Goal: Task Accomplishment & Management: Use online tool/utility

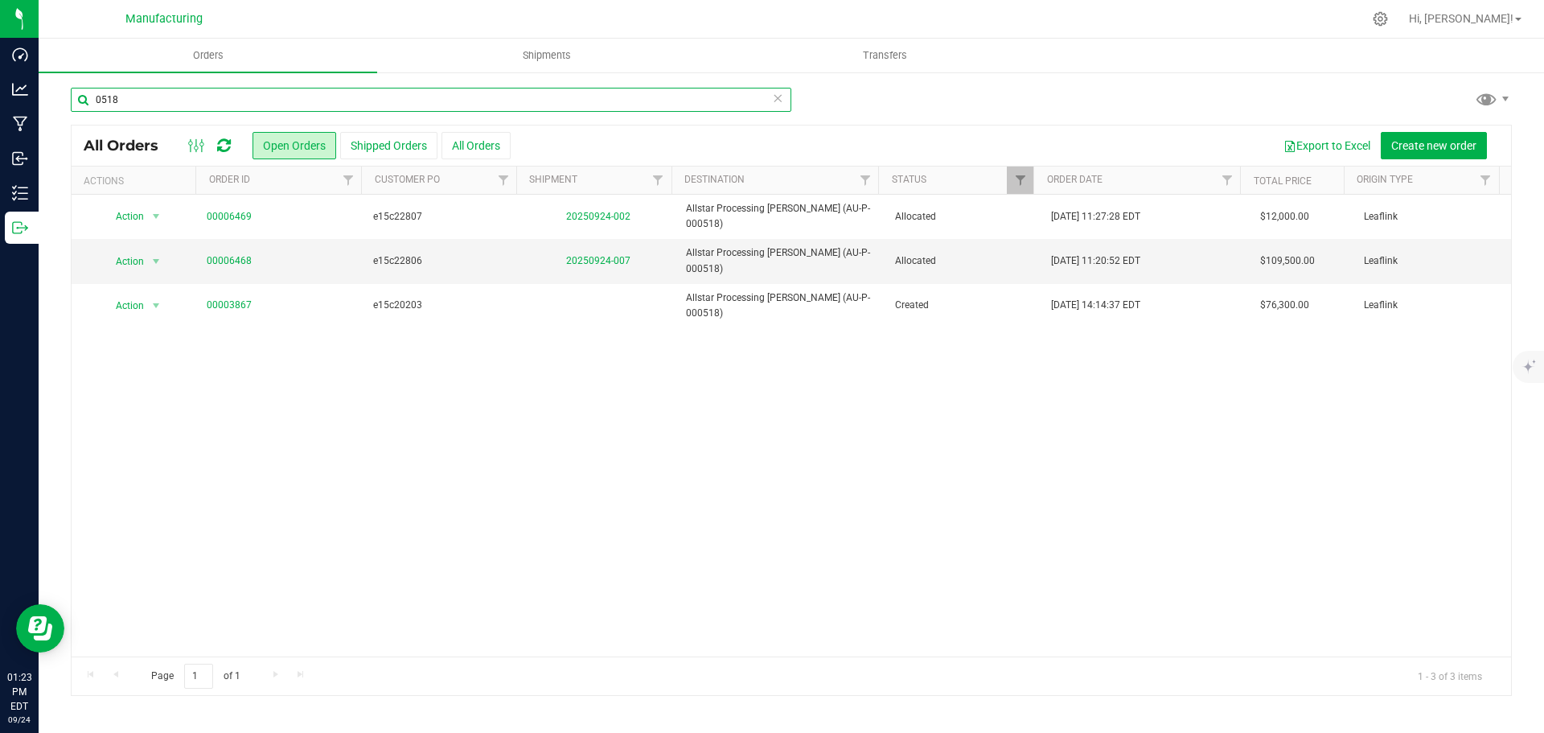
click at [152, 97] on input "0518" at bounding box center [431, 100] width 721 height 24
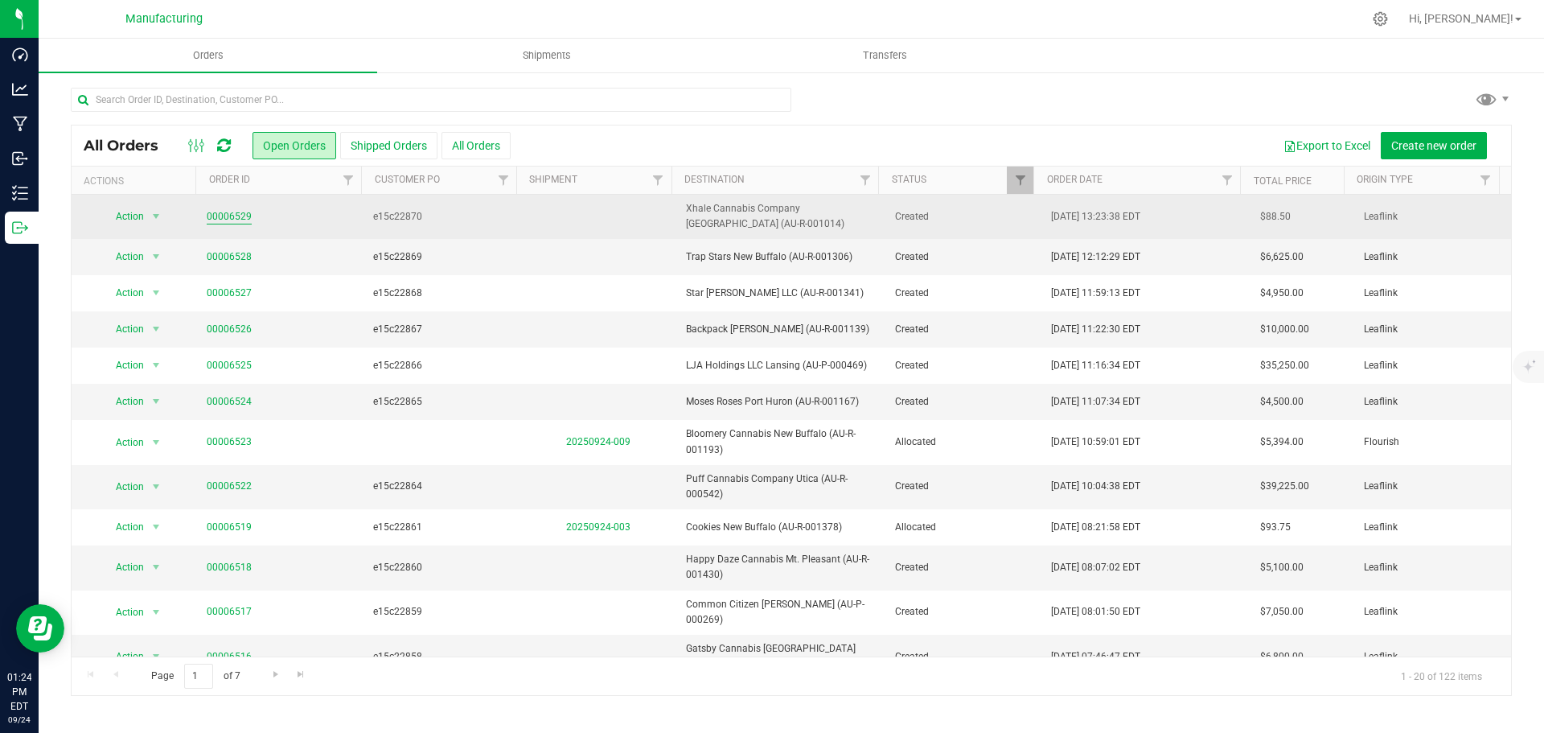
drag, startPoint x: 251, startPoint y: 219, endPoint x: 235, endPoint y: 216, distance: 16.4
click at [235, 216] on link "00006529" at bounding box center [229, 216] width 45 height 15
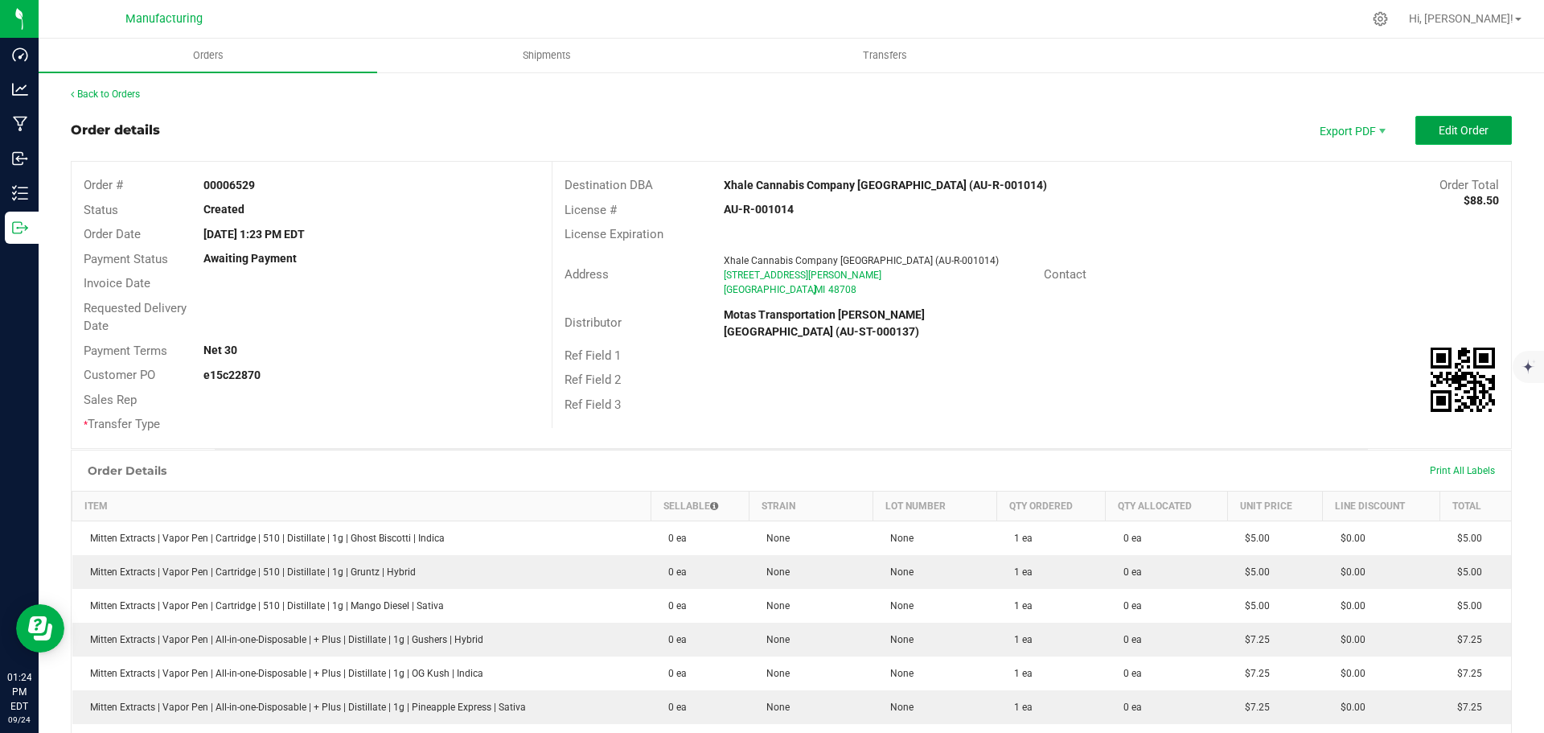
click at [1458, 134] on span "Edit Order" at bounding box center [1464, 130] width 50 height 13
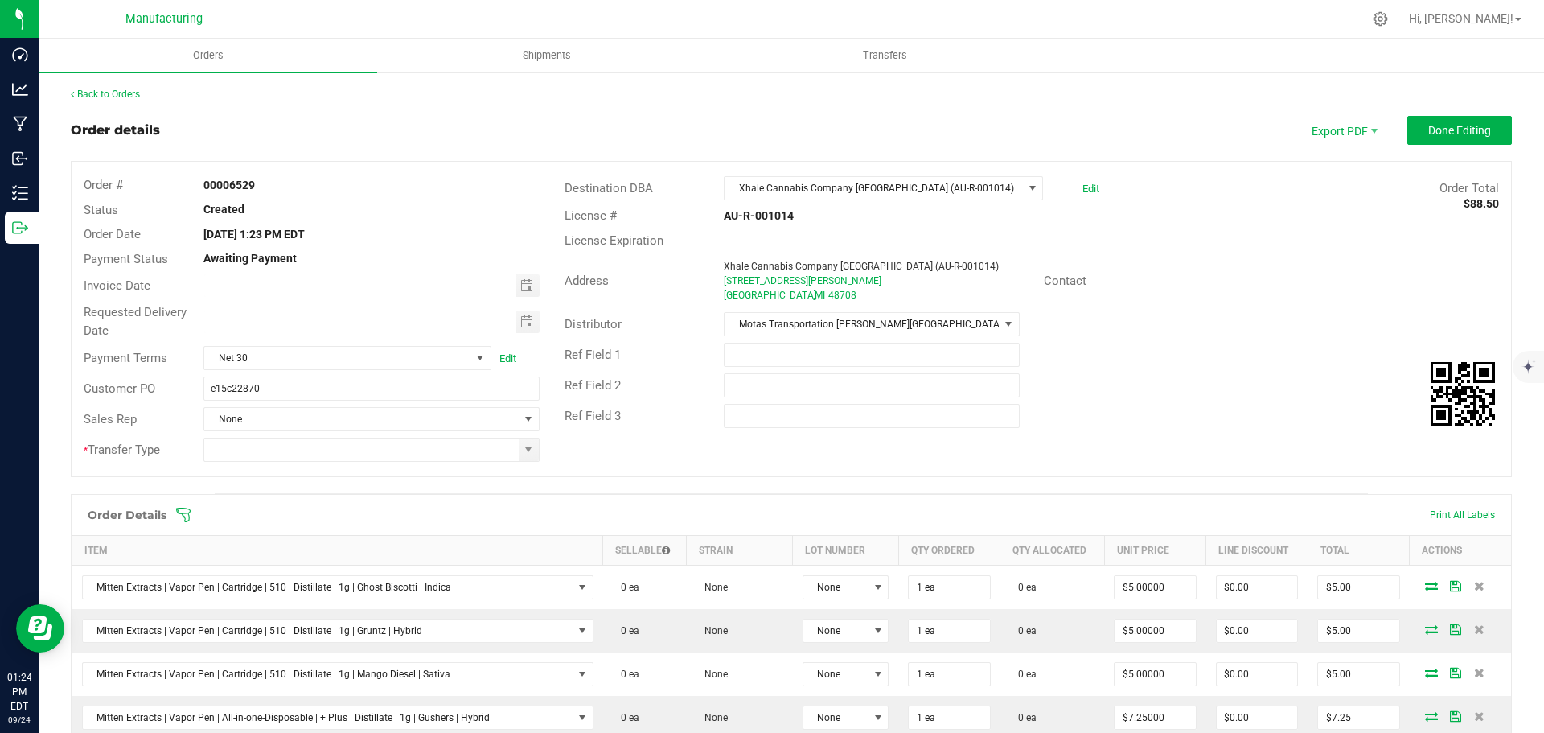
click at [179, 510] on icon at bounding box center [183, 515] width 16 height 16
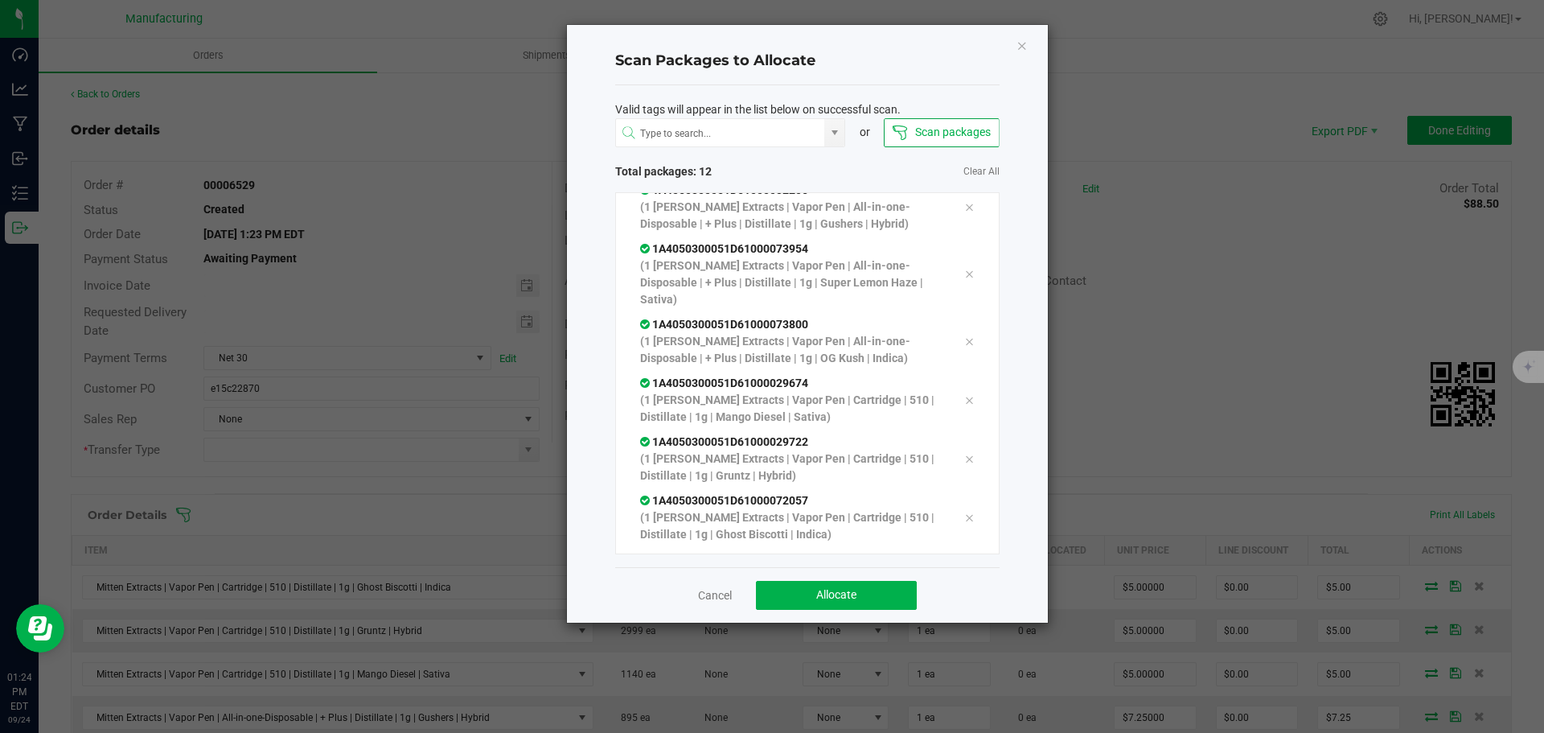
scroll to position [326, 0]
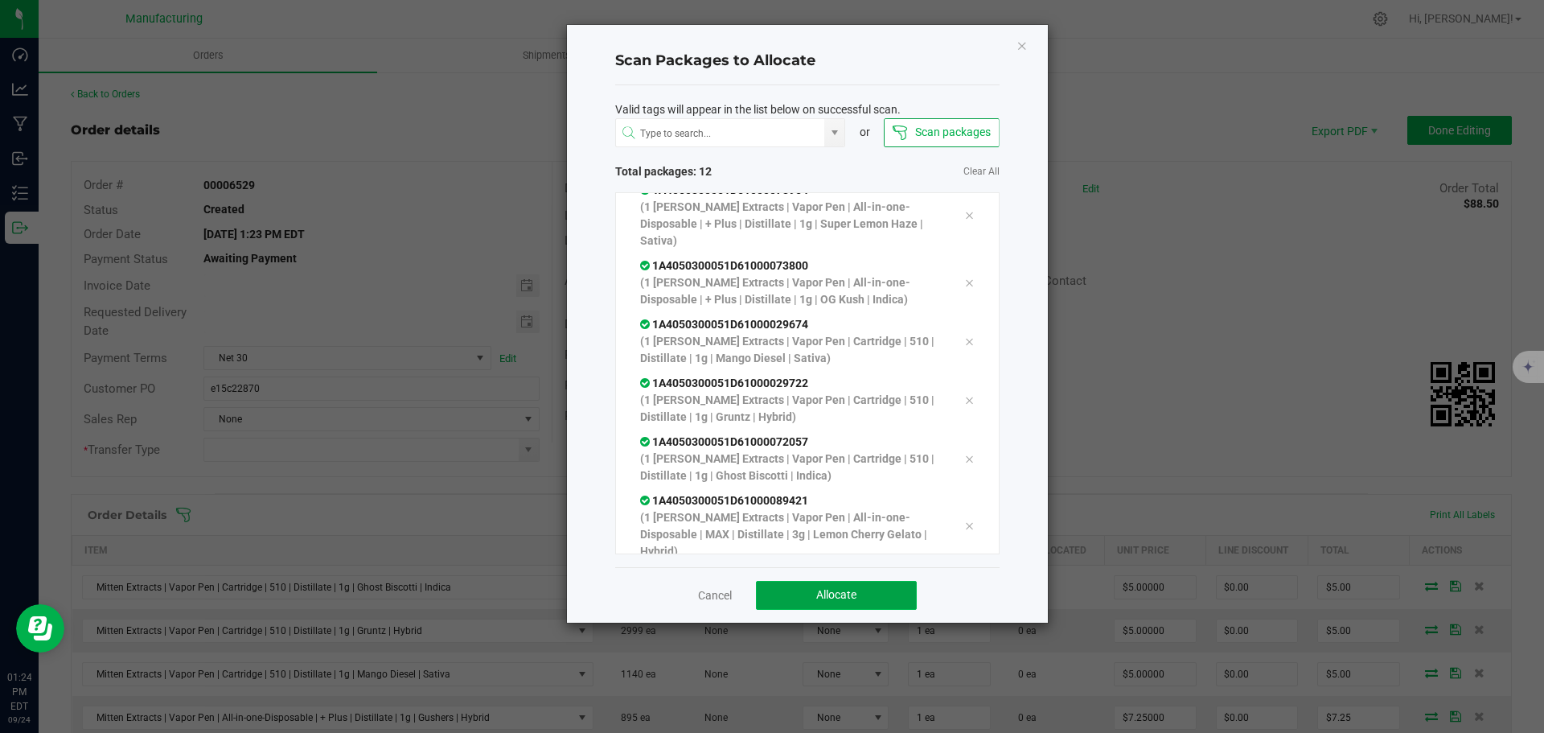
click at [879, 587] on button "Allocate" at bounding box center [836, 595] width 161 height 29
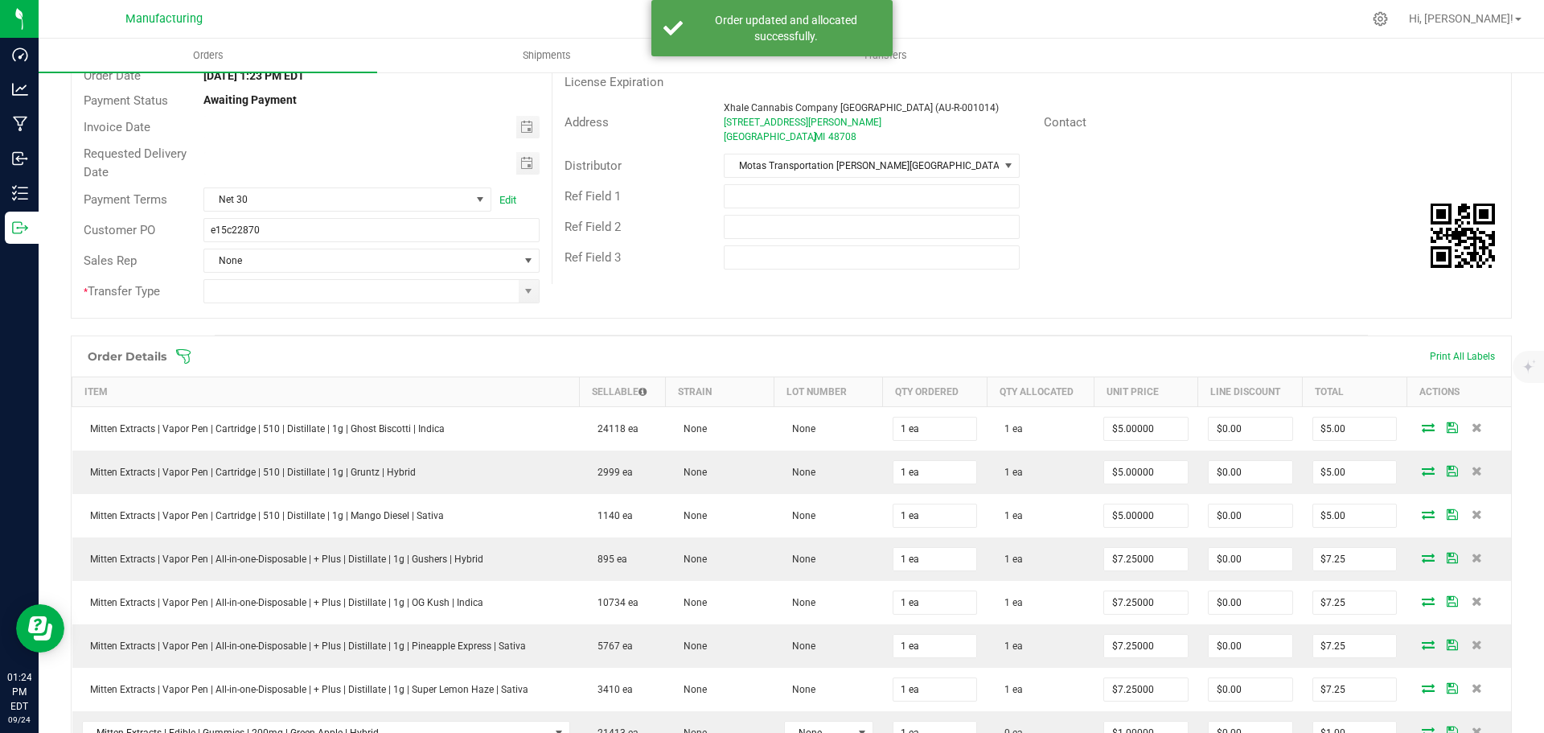
scroll to position [563, 0]
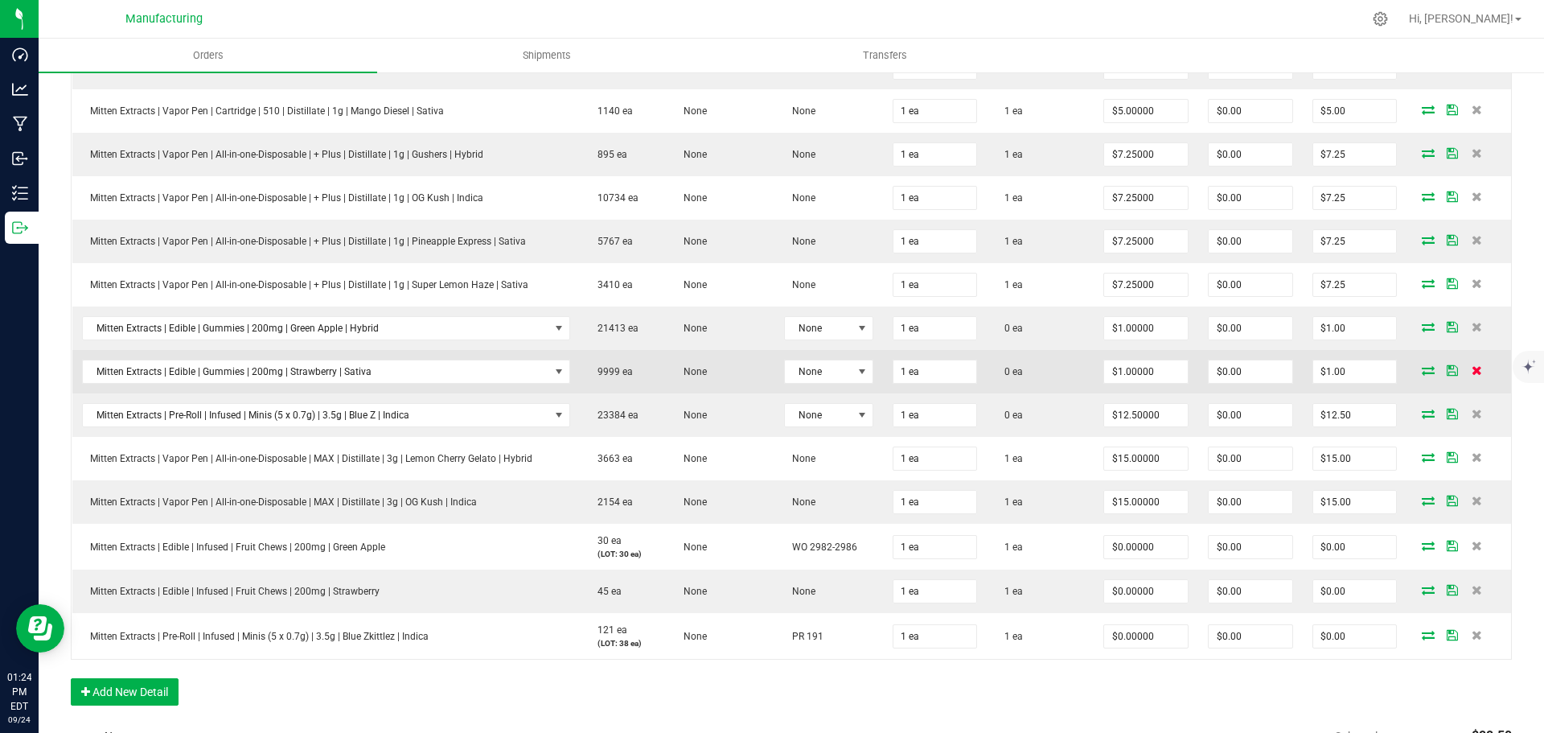
click at [1472, 371] on icon at bounding box center [1477, 370] width 10 height 10
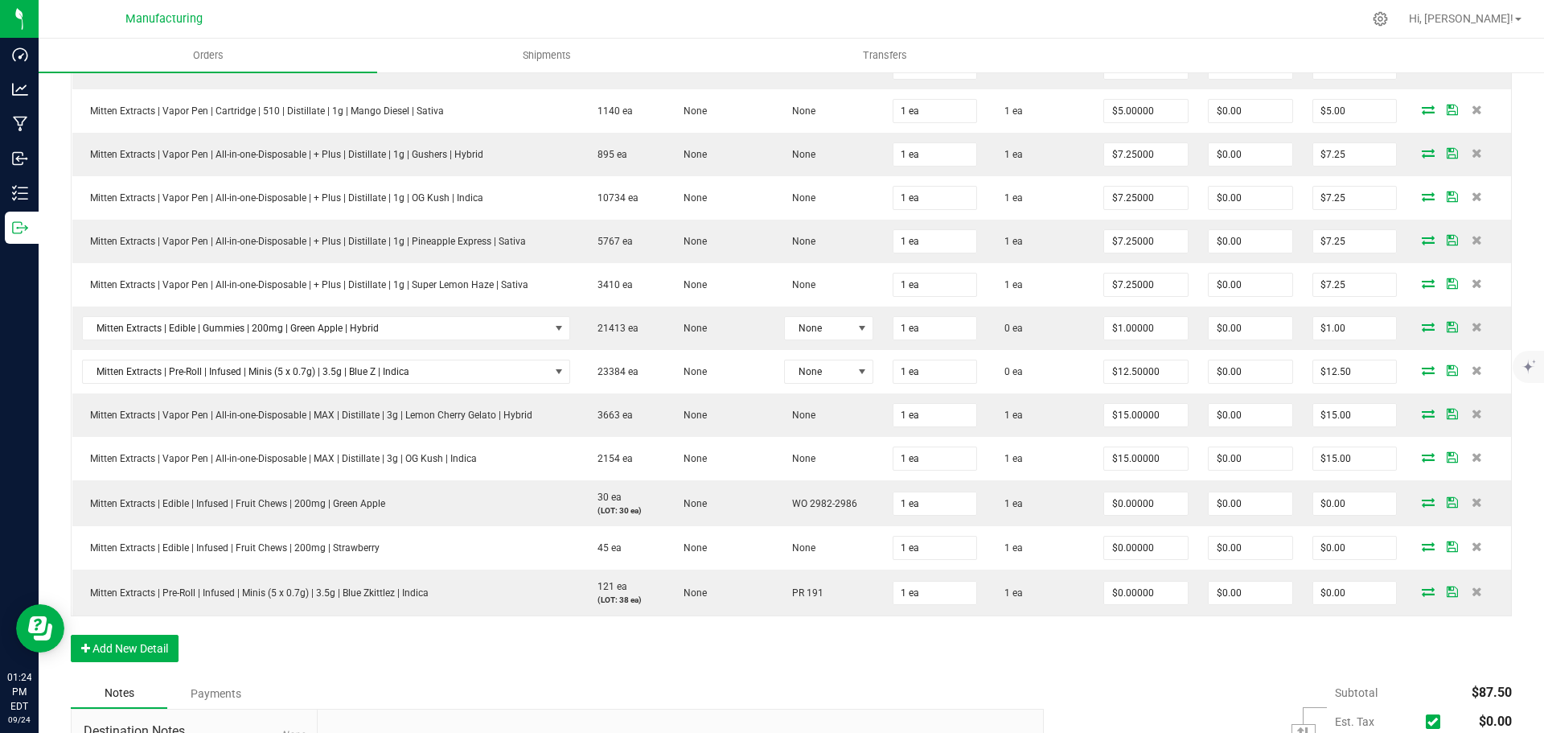
click at [1472, 371] on icon at bounding box center [1477, 370] width 10 height 10
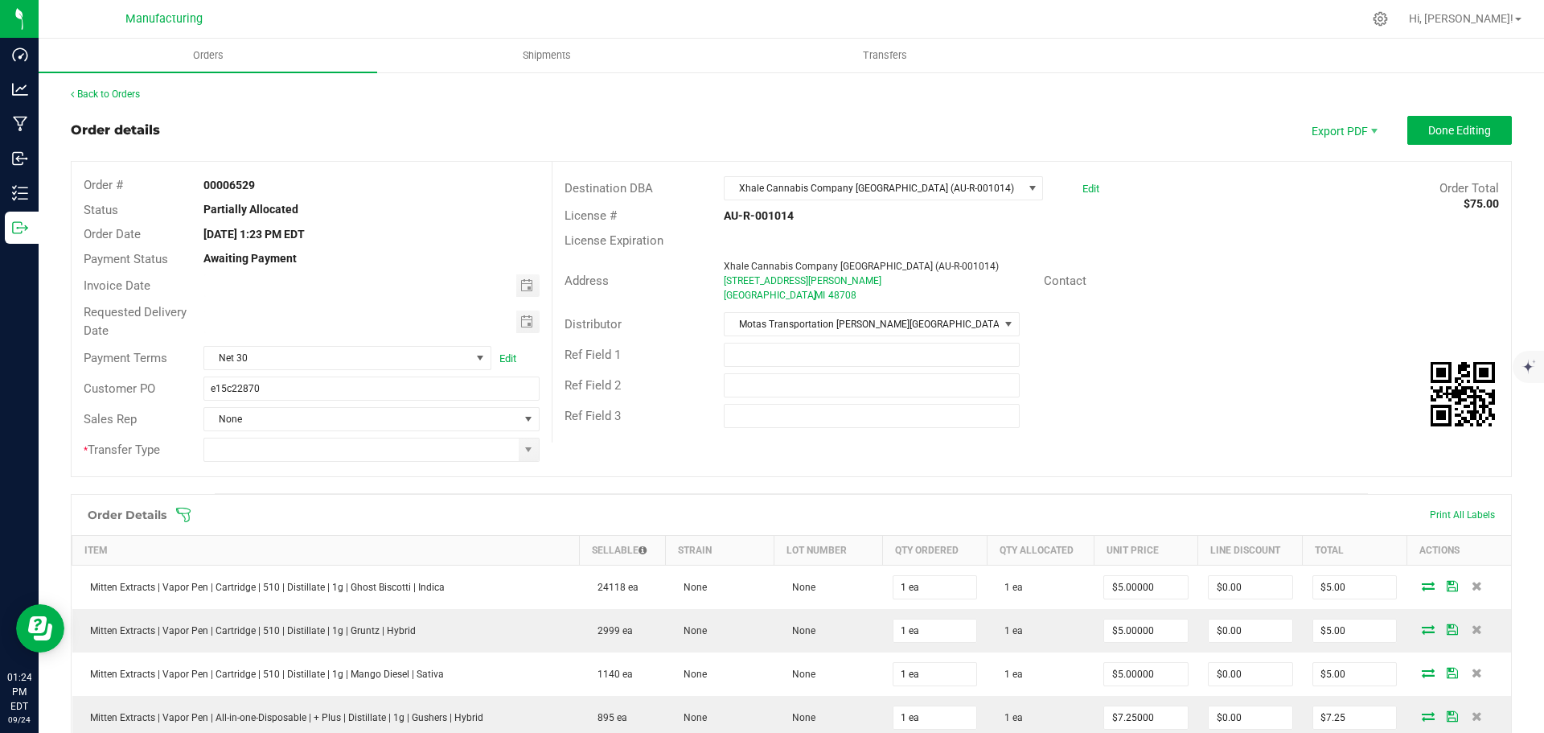
scroll to position [643, 0]
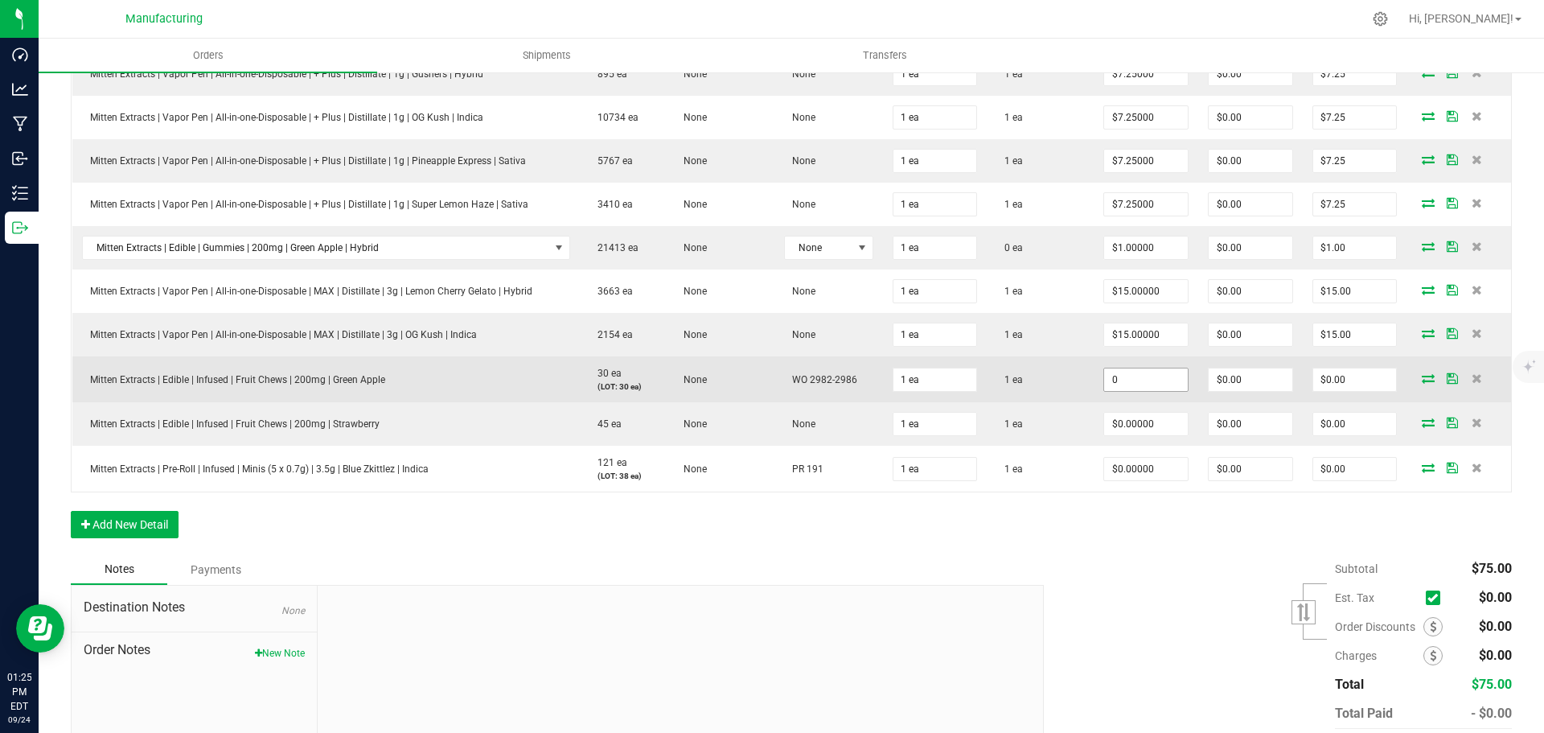
click at [1133, 379] on input "0" at bounding box center [1146, 379] width 84 height 23
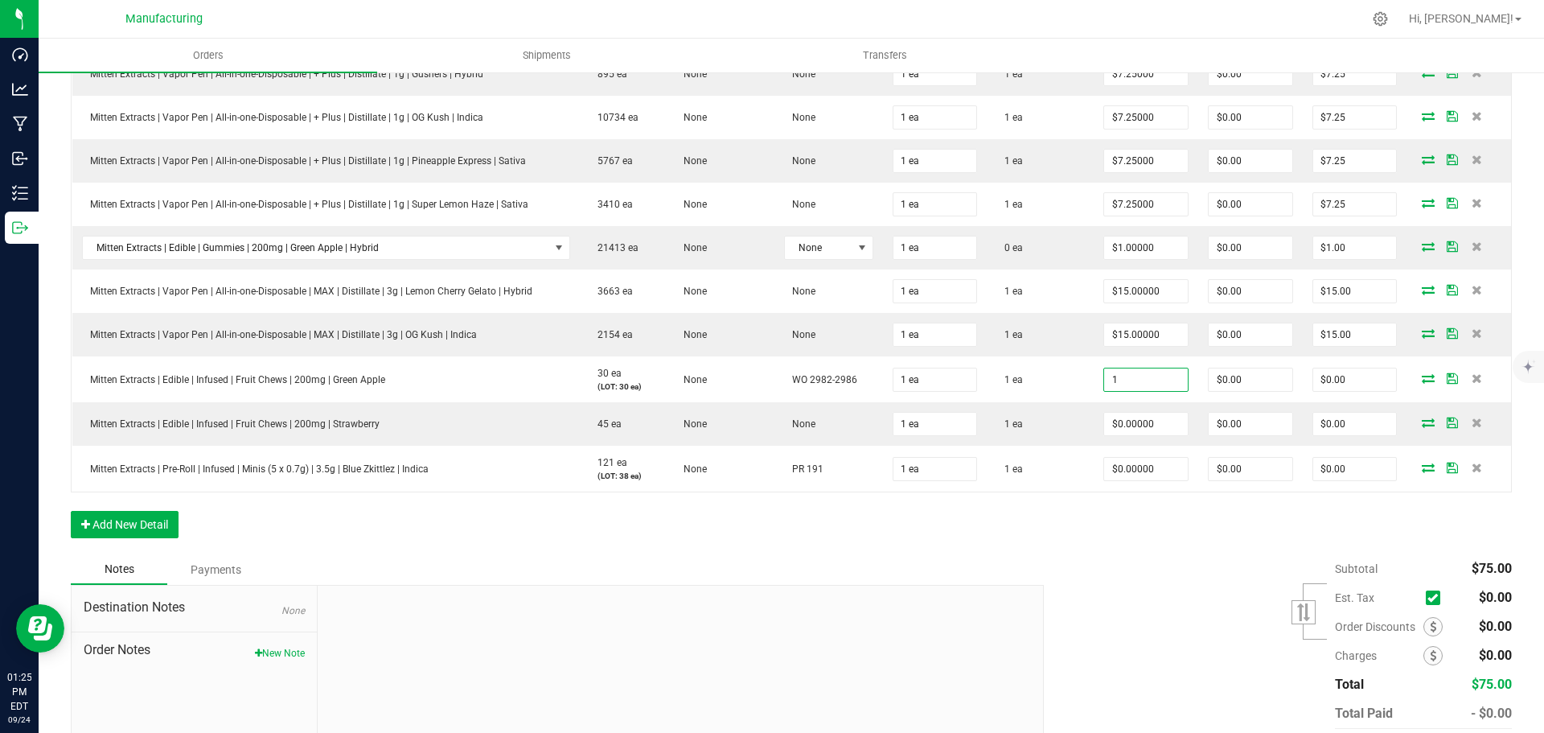
type input "$1.00000"
type input "$1.00"
click at [1153, 594] on div "Subtotal $75.00 Est. Tax" at bounding box center [1272, 655] width 480 height 203
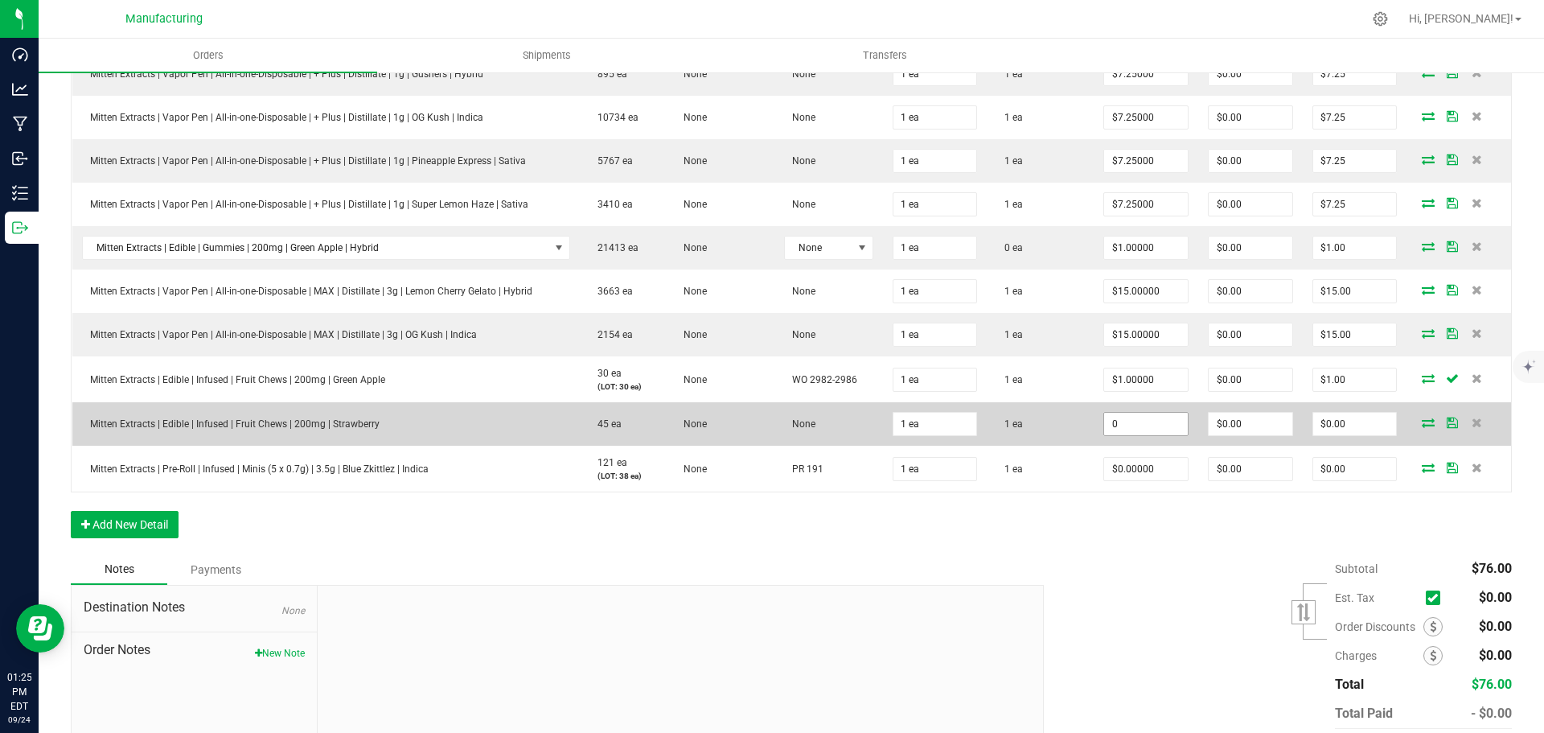
click at [1149, 417] on input "0" at bounding box center [1146, 424] width 84 height 23
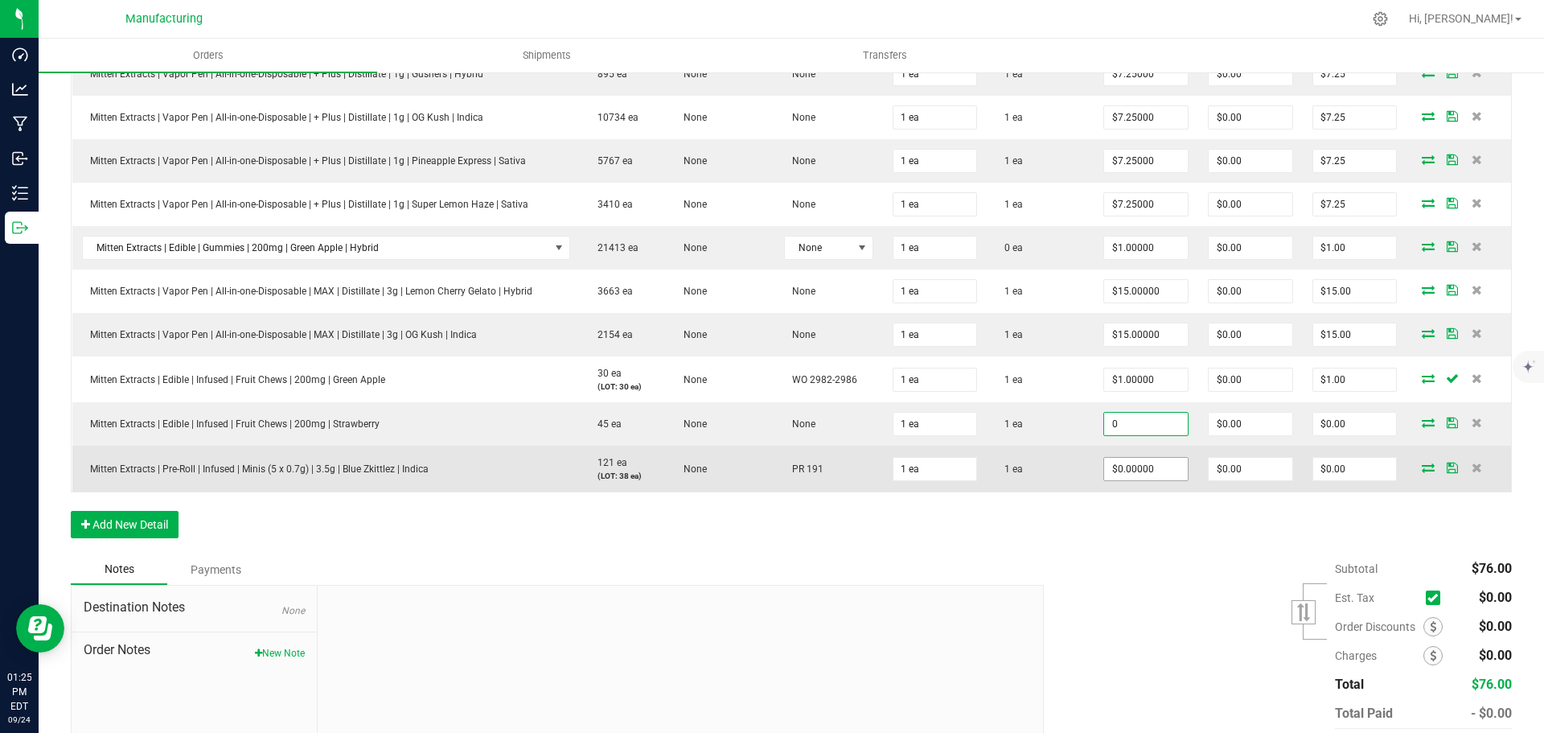
type input "$0.00000"
click at [1142, 463] on input "0" at bounding box center [1146, 469] width 84 height 23
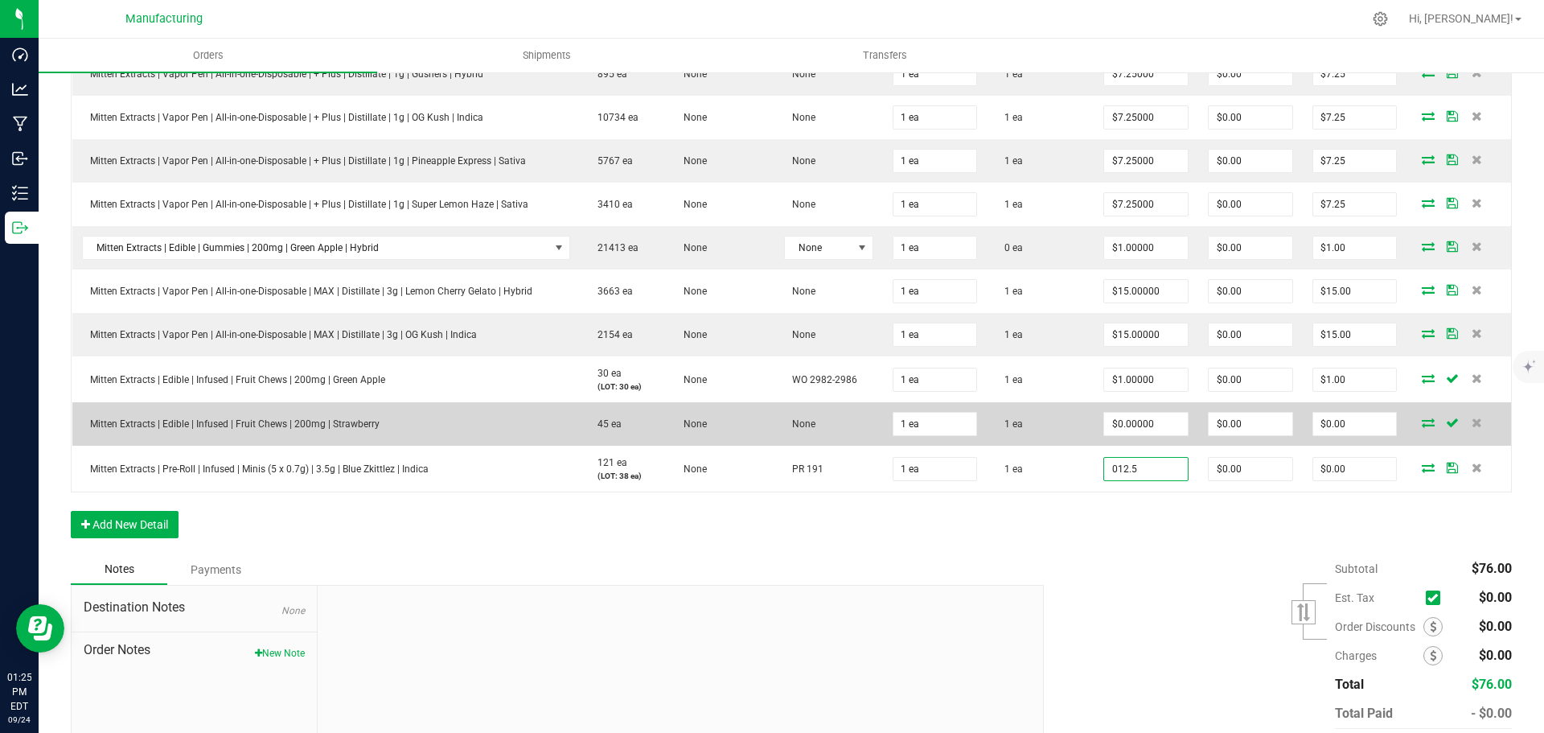
type input "$12.50000"
type input "$12.50"
click at [1140, 410] on td "$0.00000" at bounding box center [1146, 423] width 105 height 43
click at [1134, 426] on input "0" at bounding box center [1146, 424] width 84 height 23
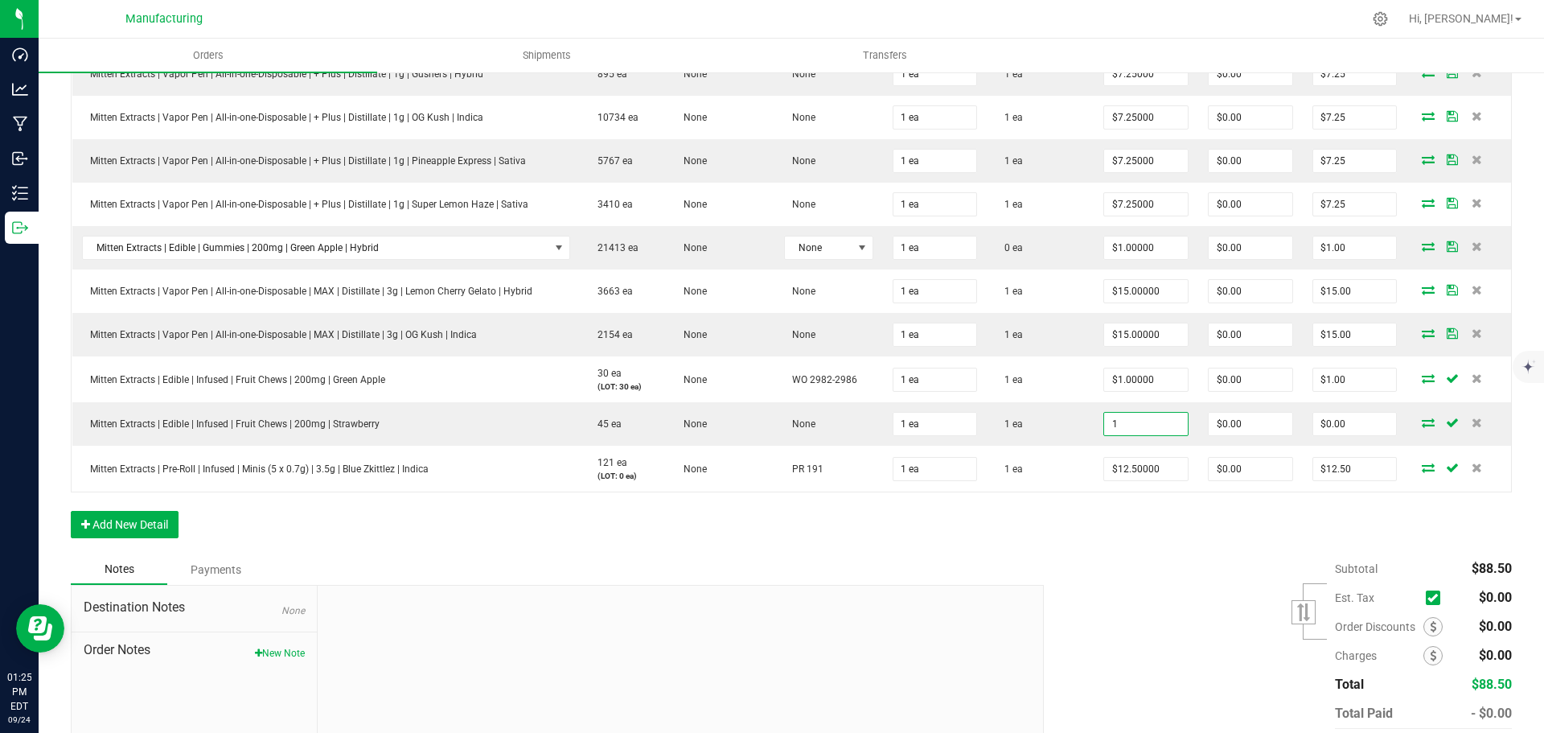
type input "$1.00000"
type input "$1.00"
click at [1169, 567] on div "Subtotal $88.50 Est. Tax" at bounding box center [1272, 655] width 480 height 203
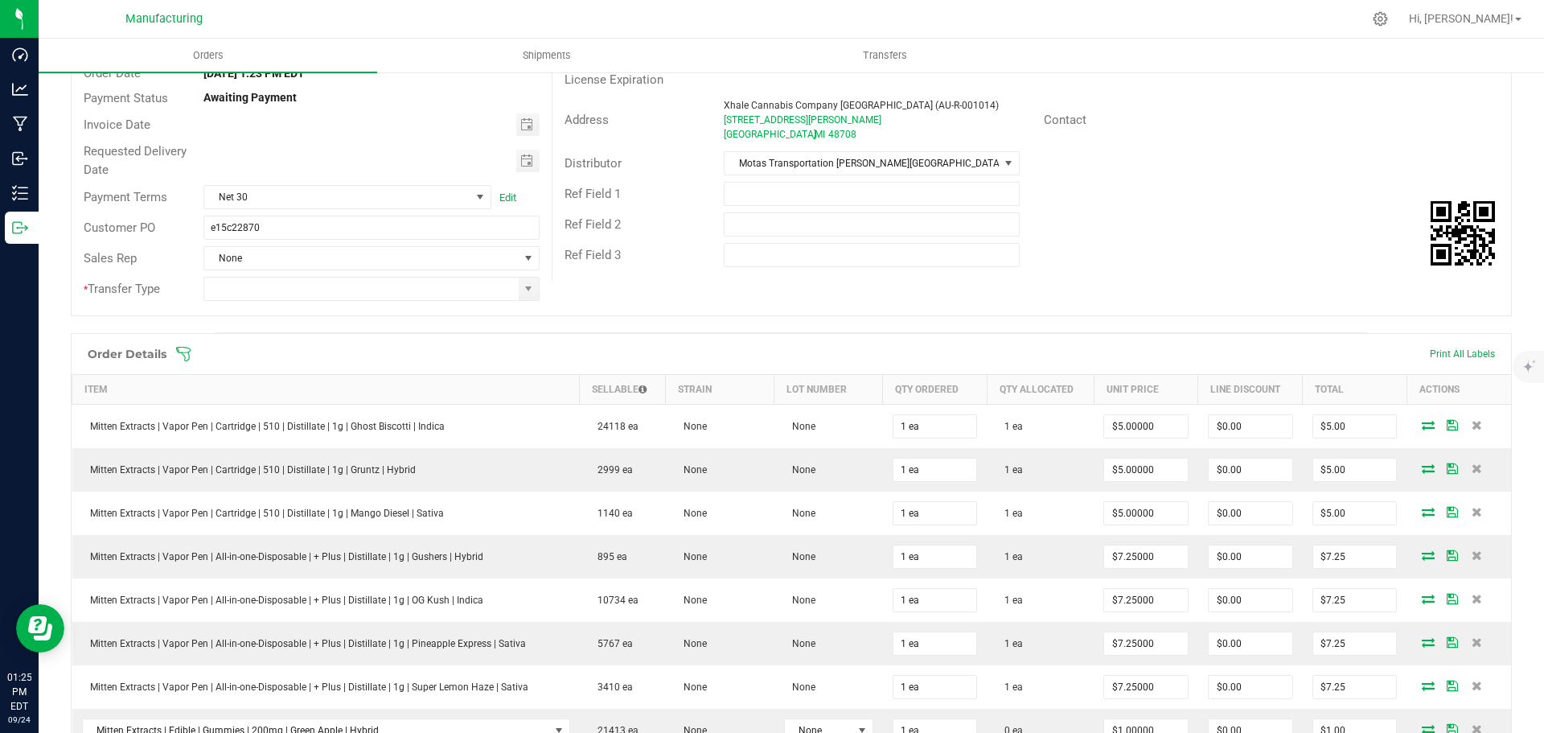
scroll to position [0, 0]
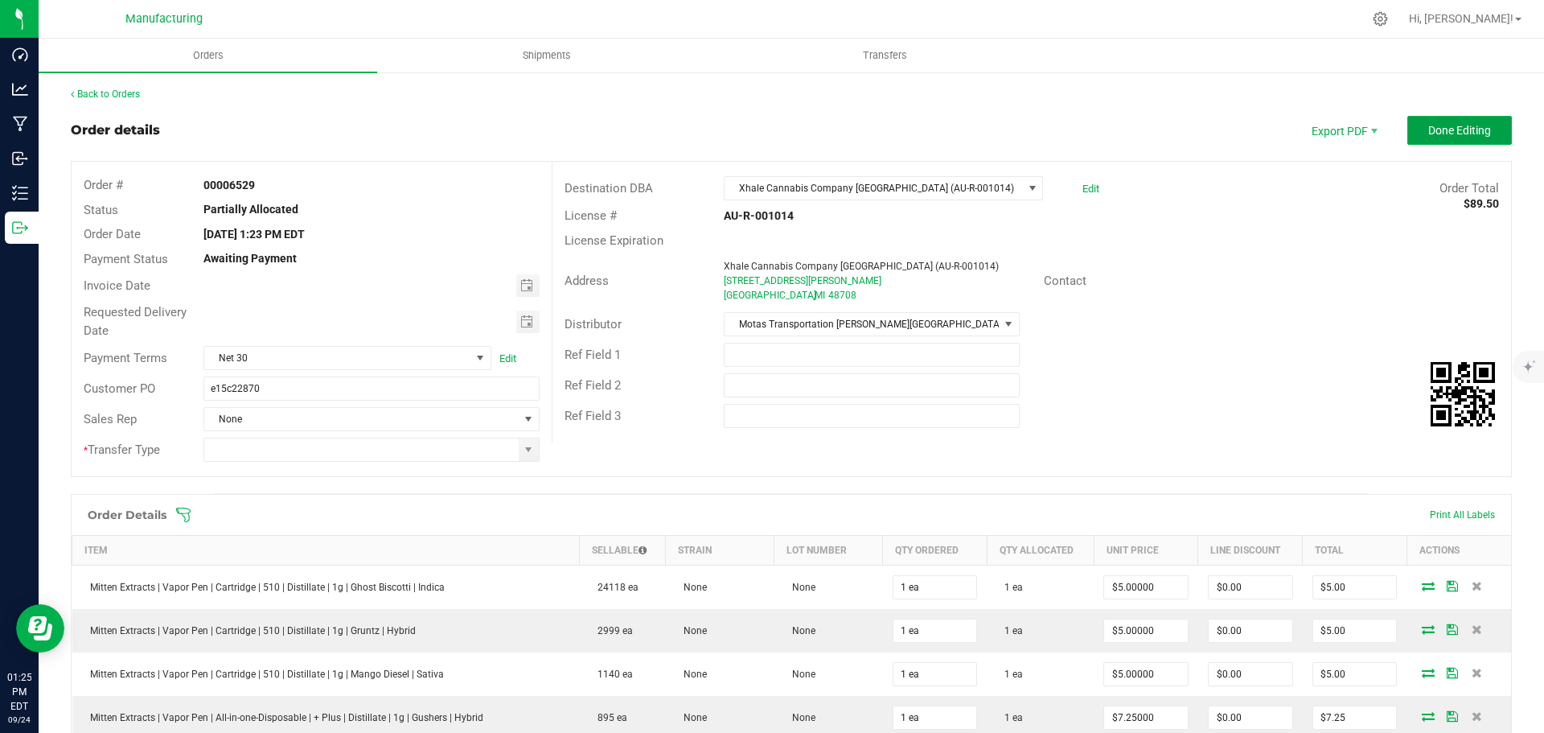
click at [1447, 130] on span "Done Editing" at bounding box center [1459, 130] width 63 height 13
click at [529, 455] on span at bounding box center [529, 449] width 20 height 23
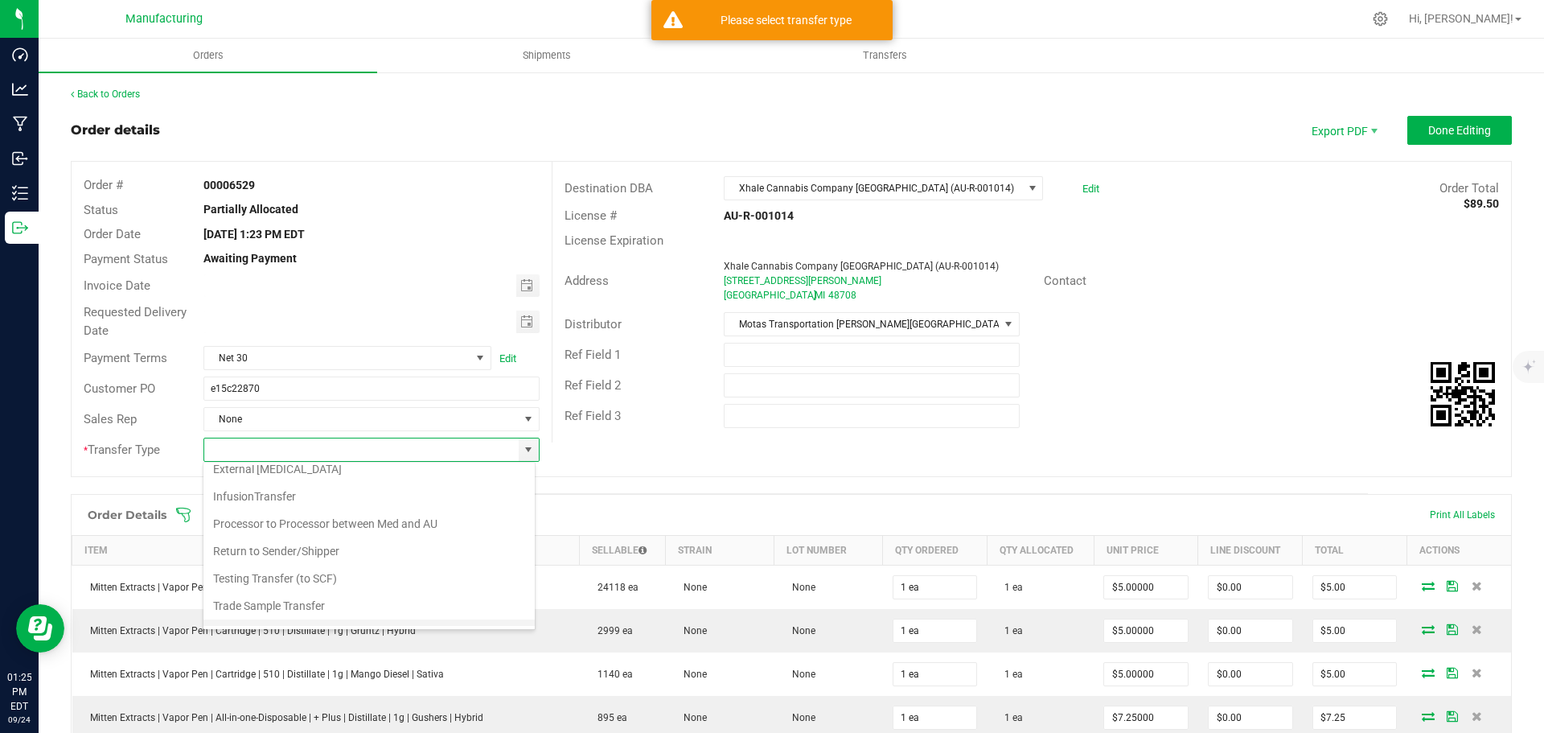
scroll to position [113, 0]
click at [307, 551] on li "Trade Sample Transfer" at bounding box center [368, 557] width 331 height 27
type input "Trade Sample Transfer"
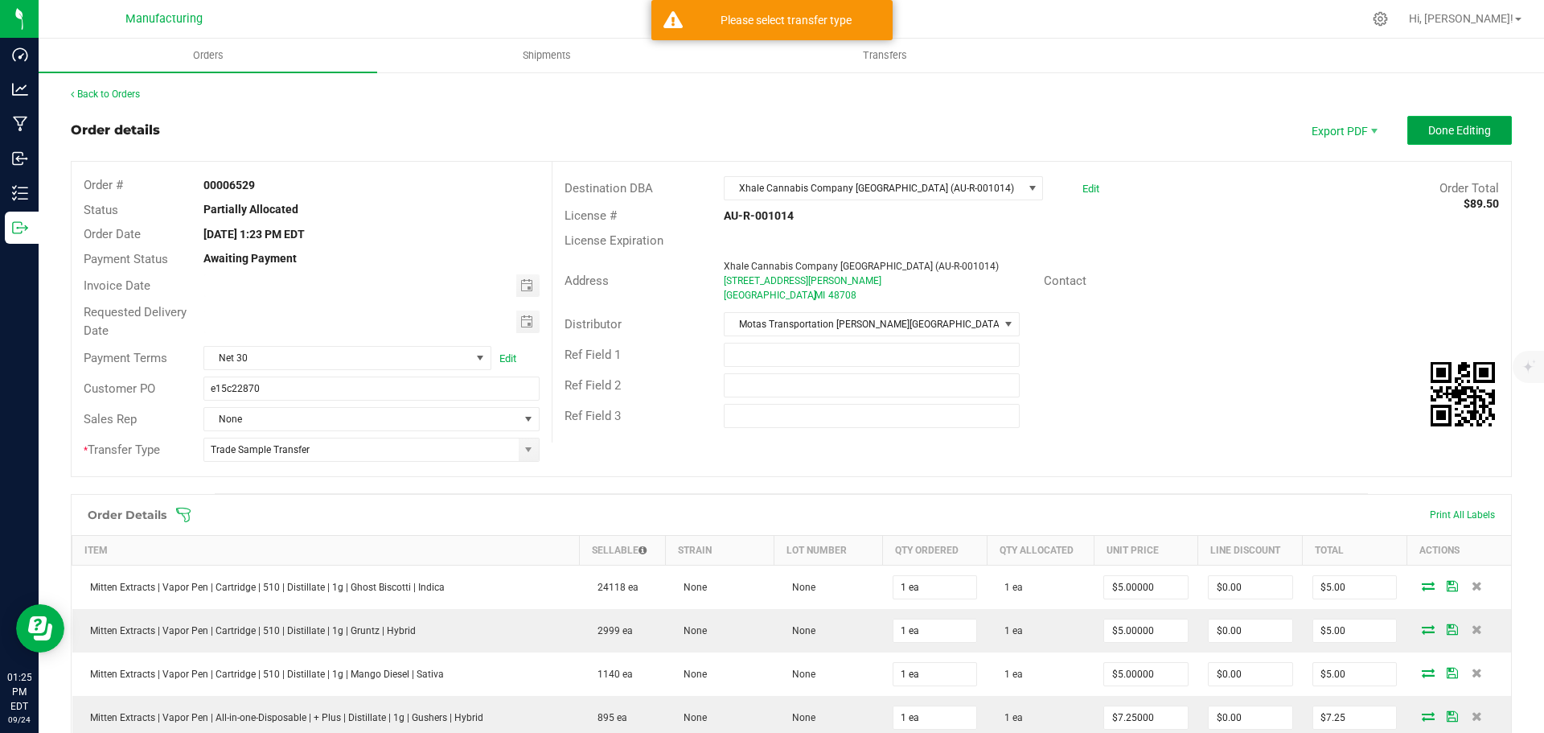
click at [1409, 137] on button "Done Editing" at bounding box center [1459, 130] width 105 height 29
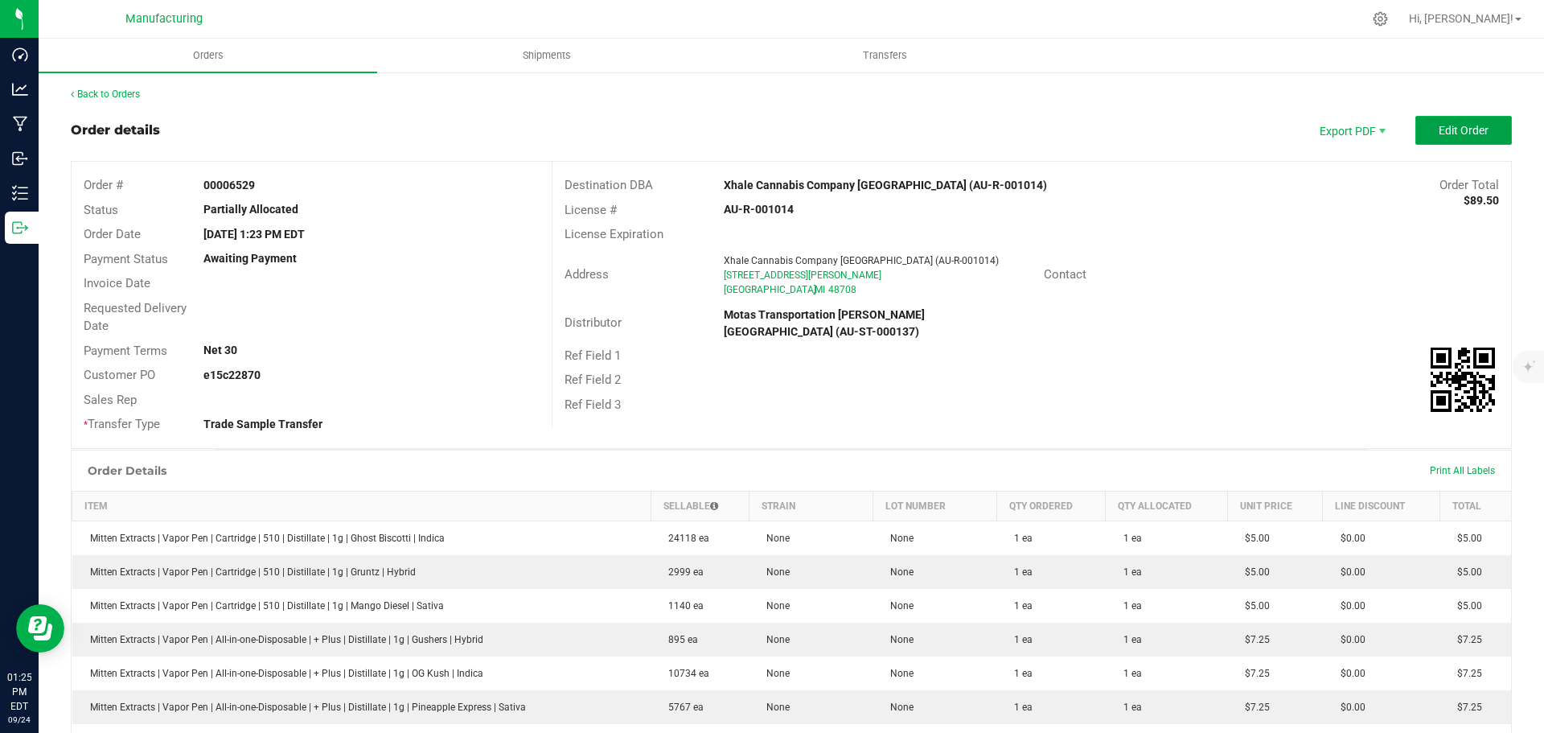
click at [1474, 129] on span "Edit Order" at bounding box center [1464, 130] width 50 height 13
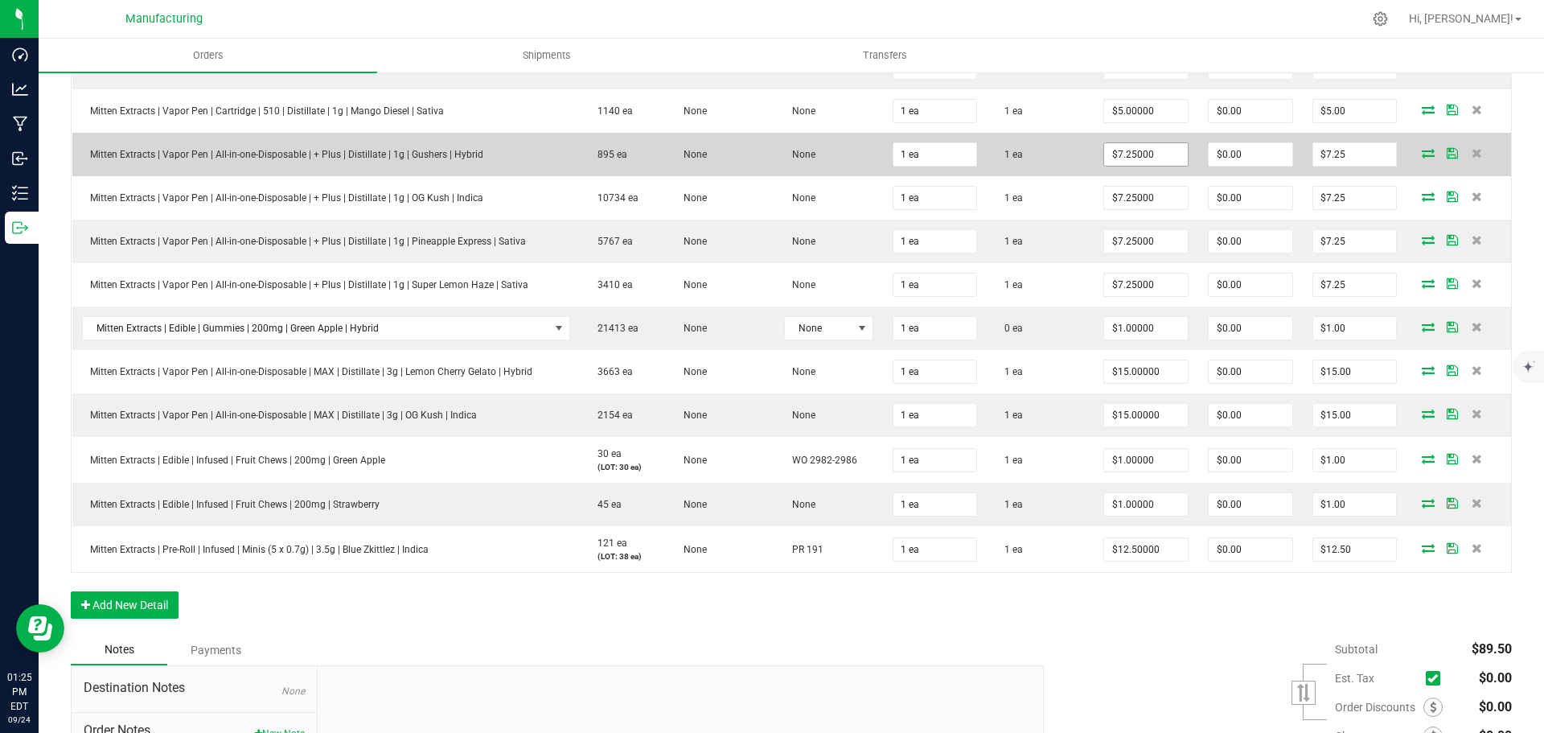
scroll to position [643, 0]
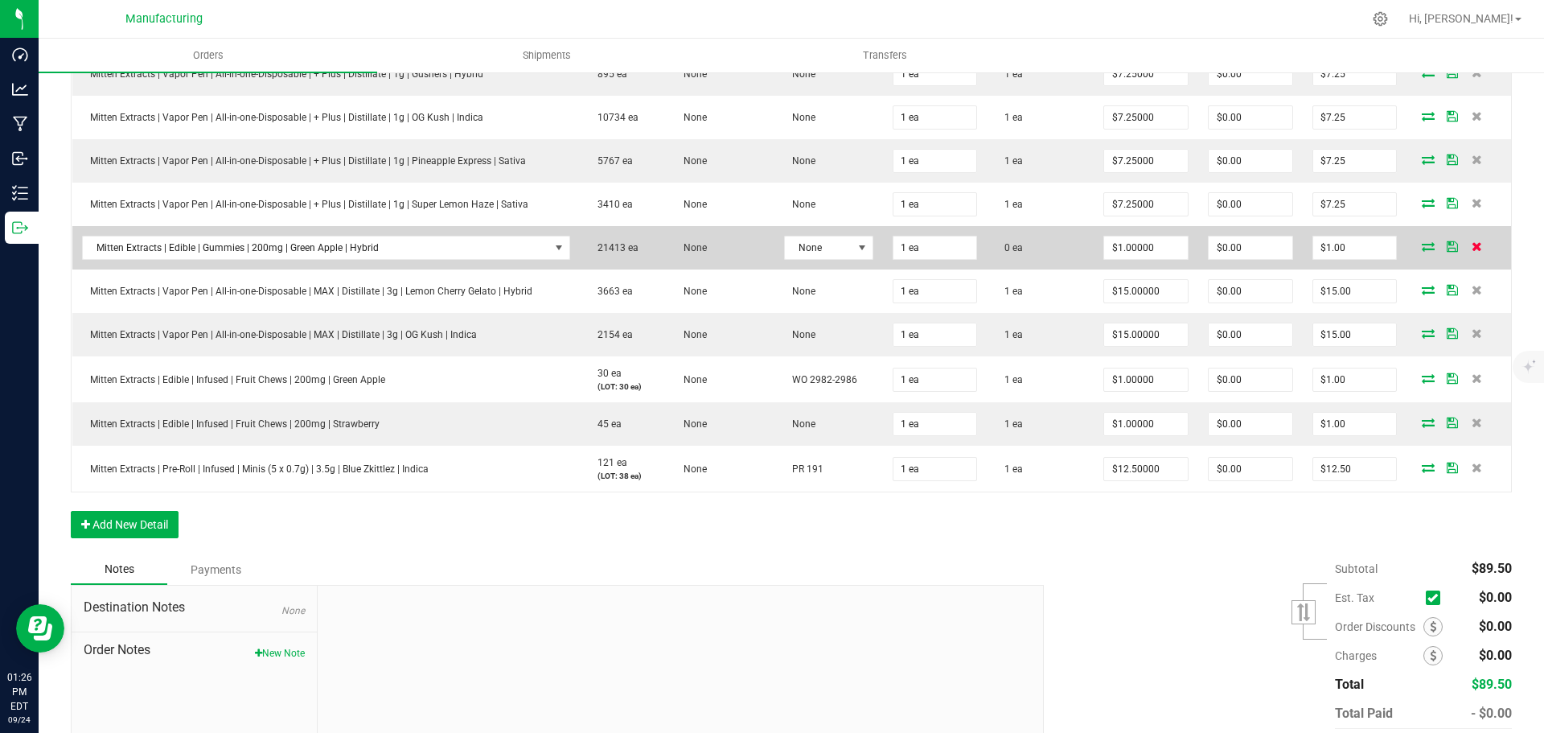
click at [1472, 247] on icon at bounding box center [1477, 246] width 10 height 10
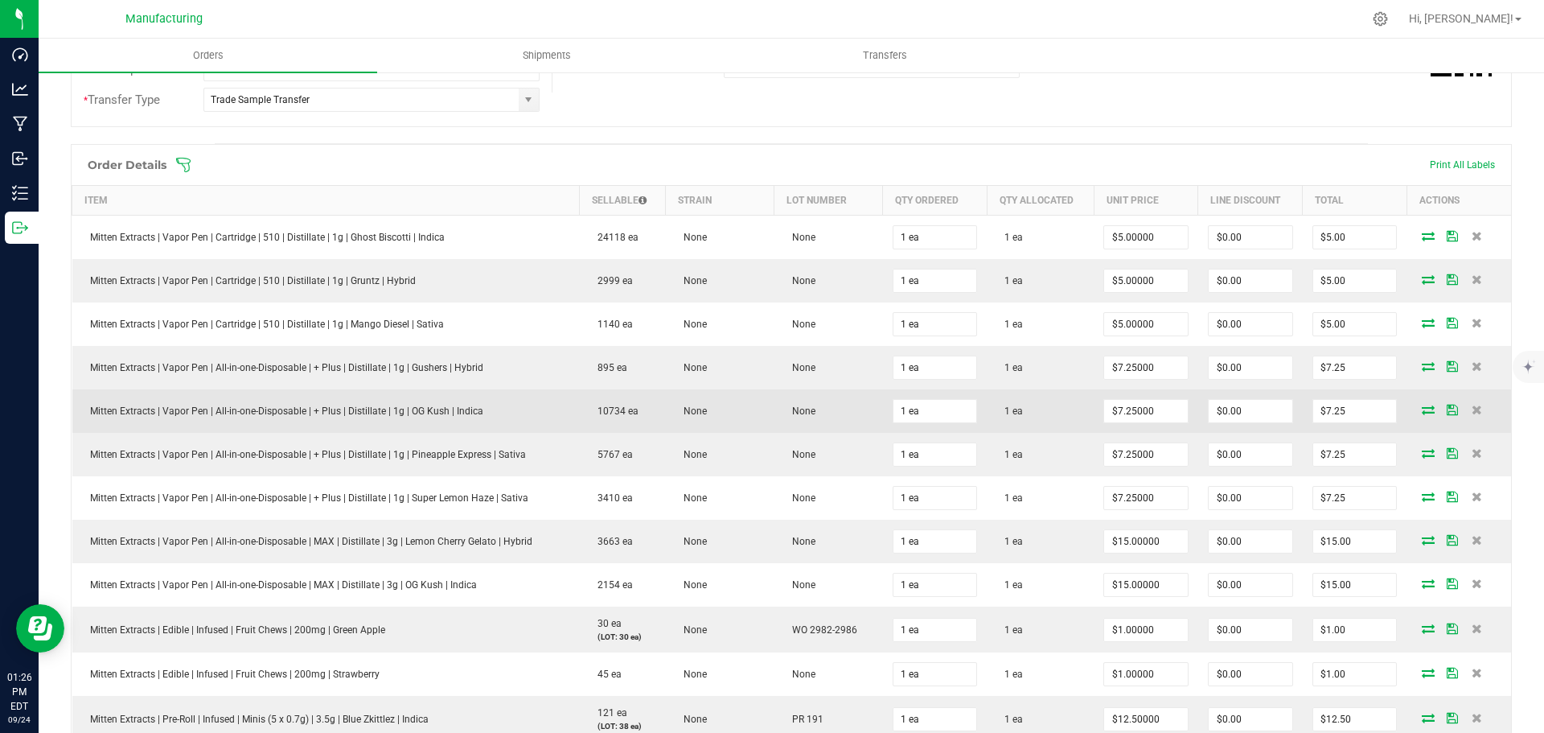
scroll to position [0, 0]
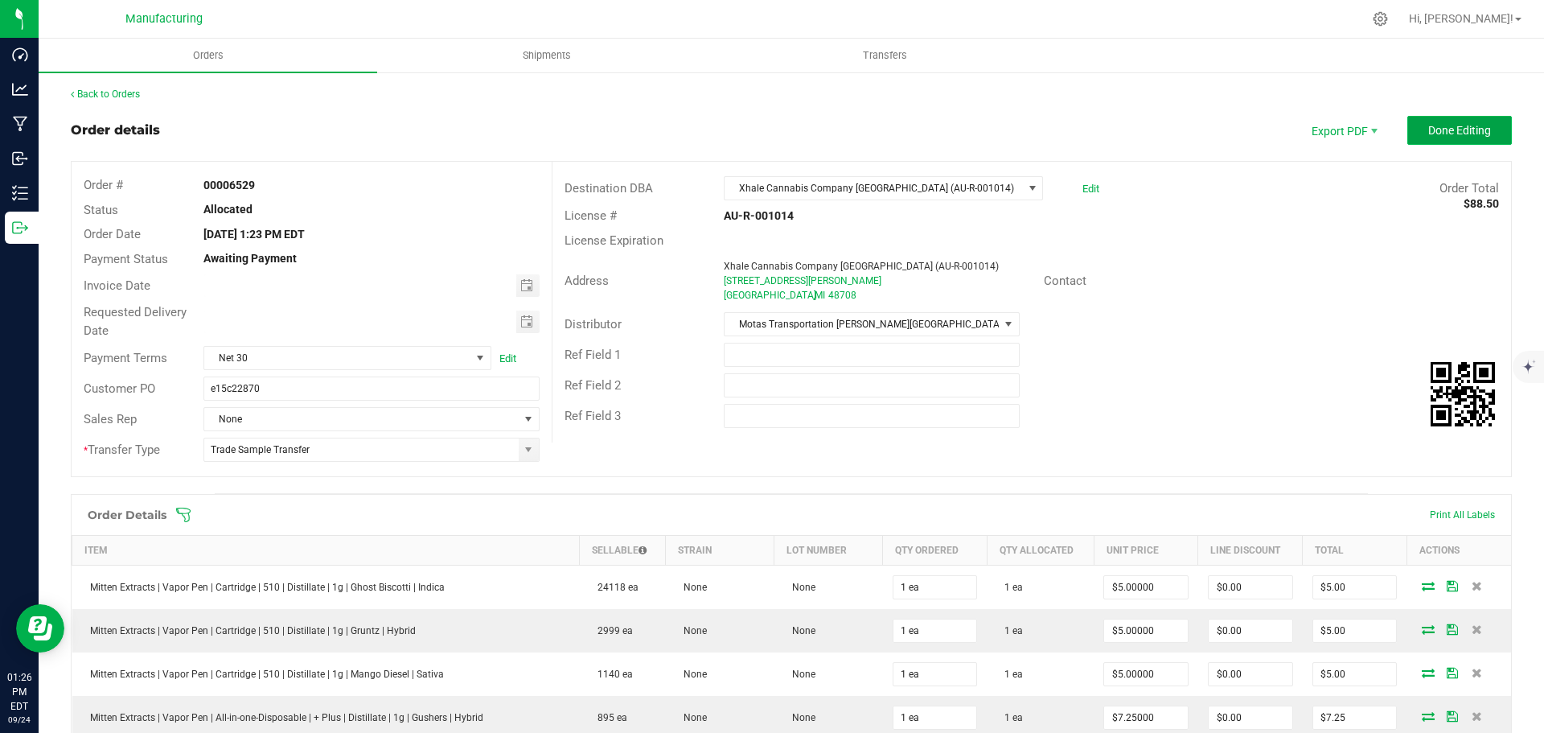
click at [1457, 121] on button "Done Editing" at bounding box center [1459, 130] width 105 height 29
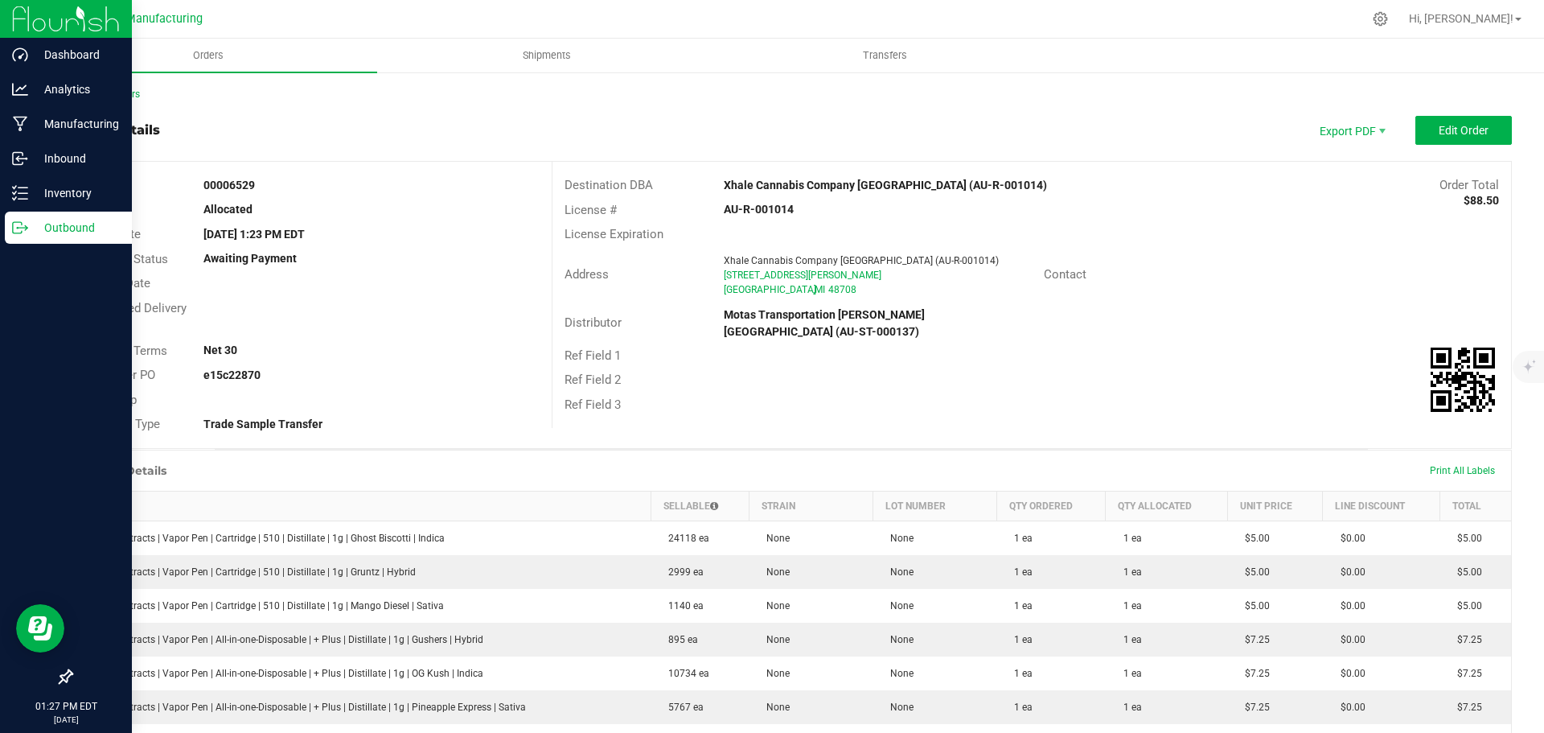
click at [31, 229] on p "Outbound" at bounding box center [76, 227] width 97 height 19
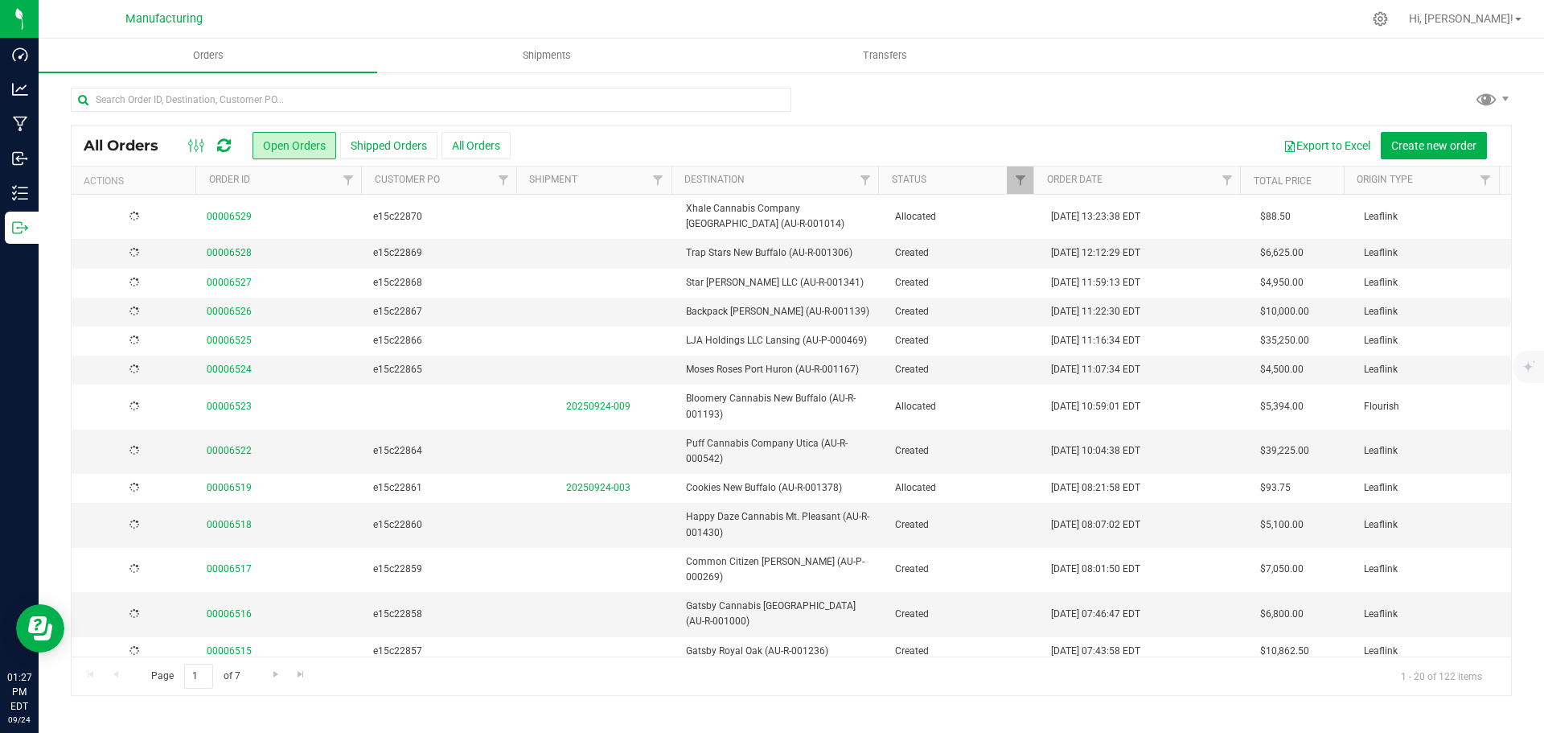
click at [503, 229] on td "e15c22870" at bounding box center [442, 217] width 157 height 44
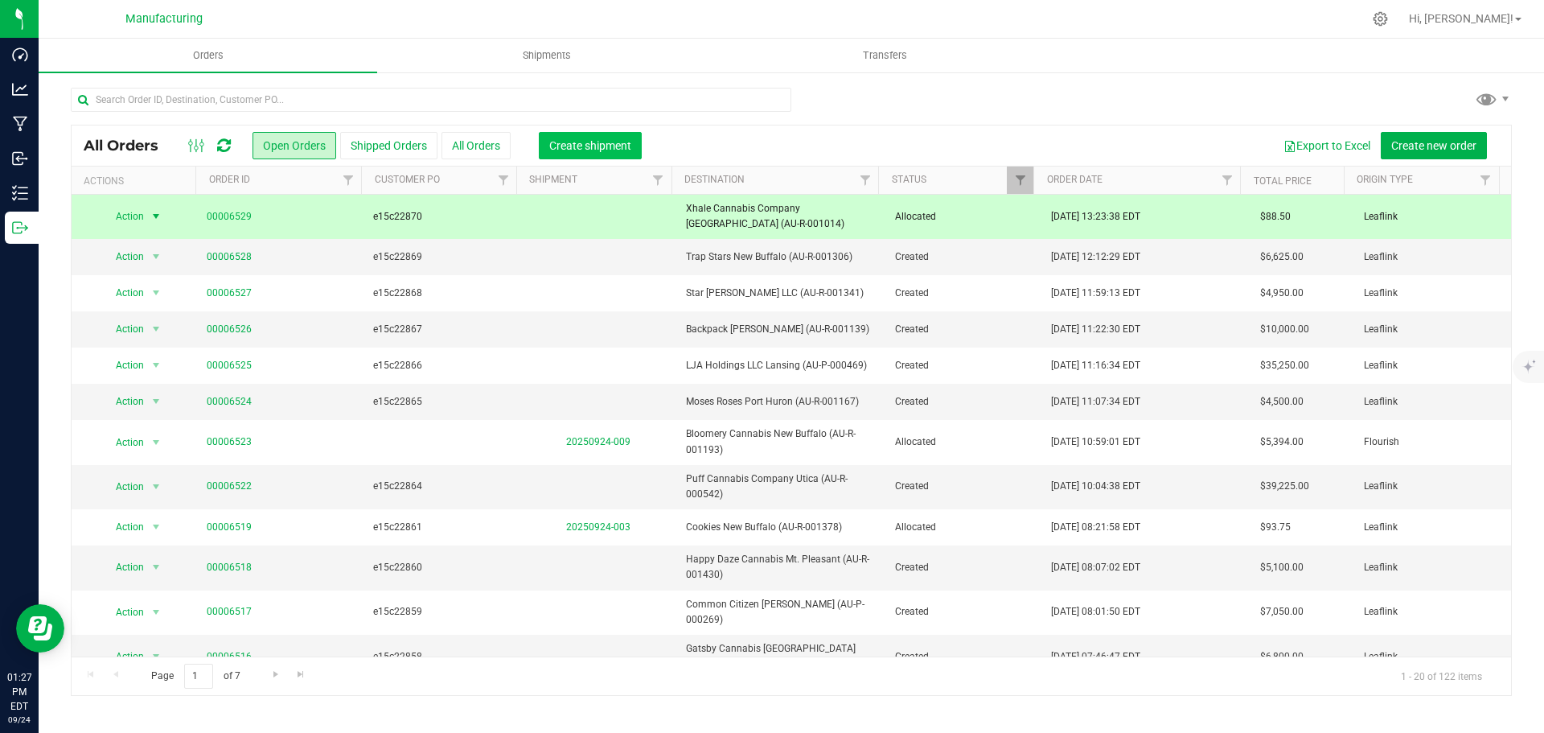
click at [612, 146] on span "Create shipment" at bounding box center [590, 145] width 82 height 13
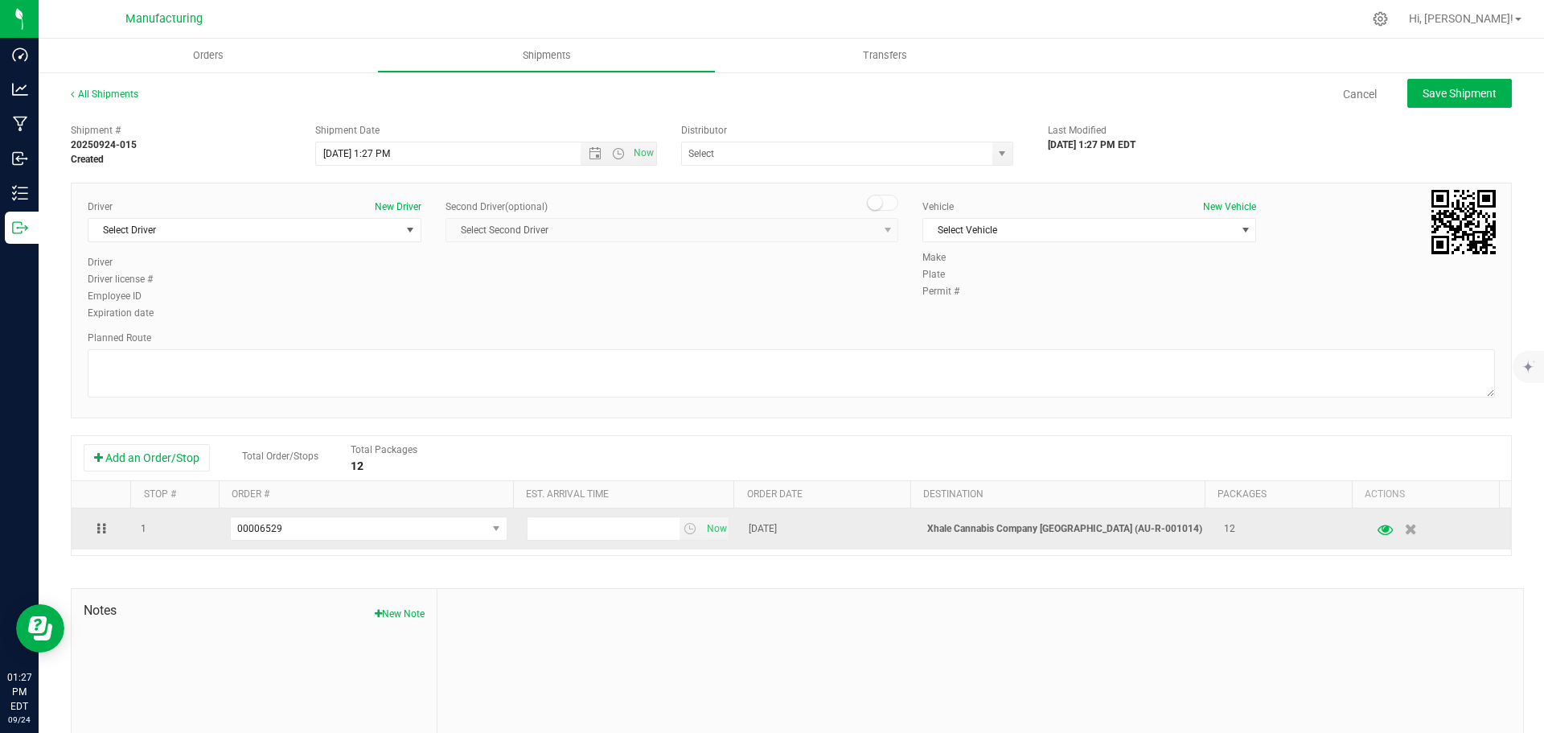
click at [1371, 531] on button "button" at bounding box center [1385, 528] width 29 height 31
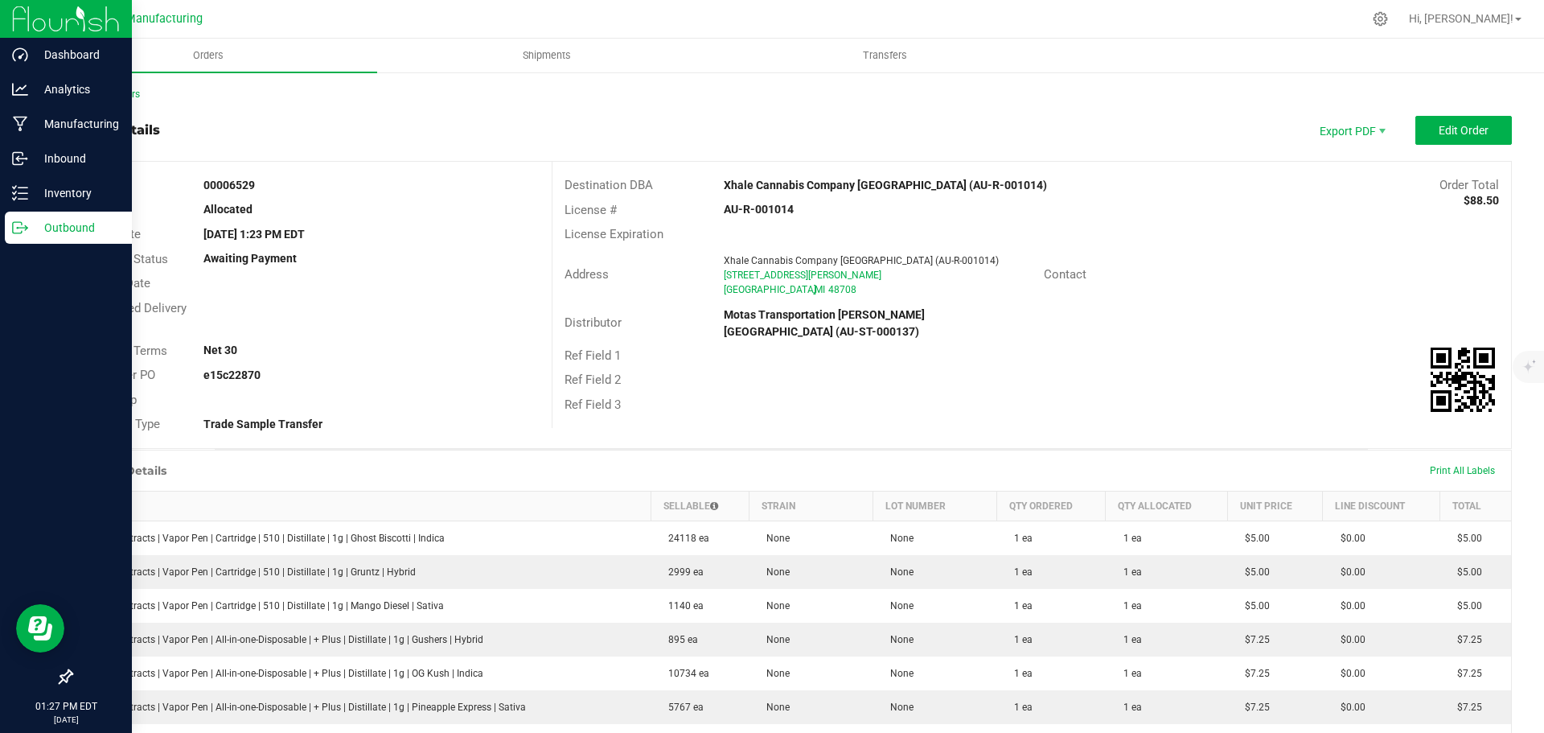
click at [16, 235] on div "Outbound" at bounding box center [68, 228] width 127 height 32
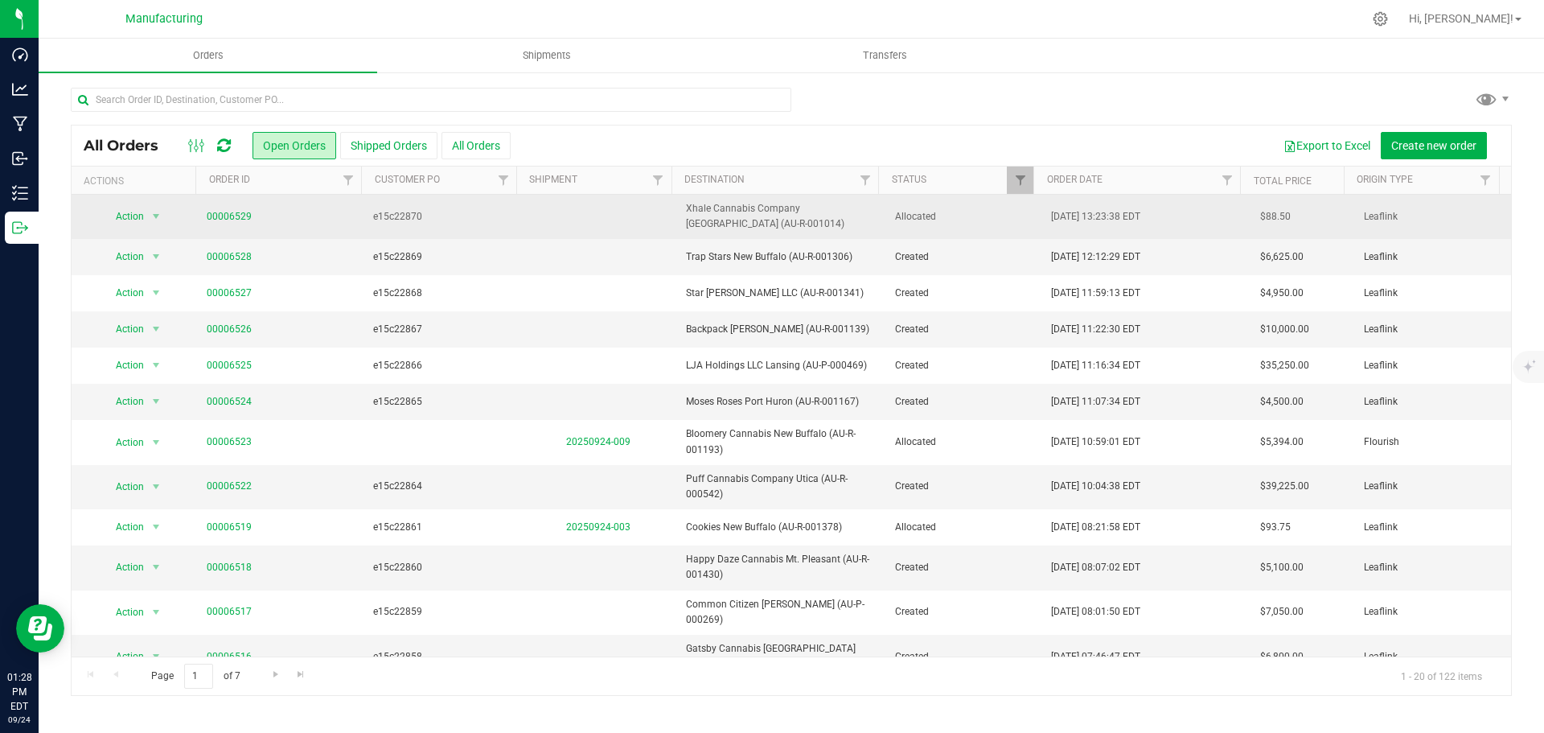
click at [639, 226] on td at bounding box center [598, 217] width 157 height 44
click at [605, 221] on td at bounding box center [598, 217] width 157 height 44
click at [475, 224] on span "e15c22870" at bounding box center [442, 216] width 138 height 15
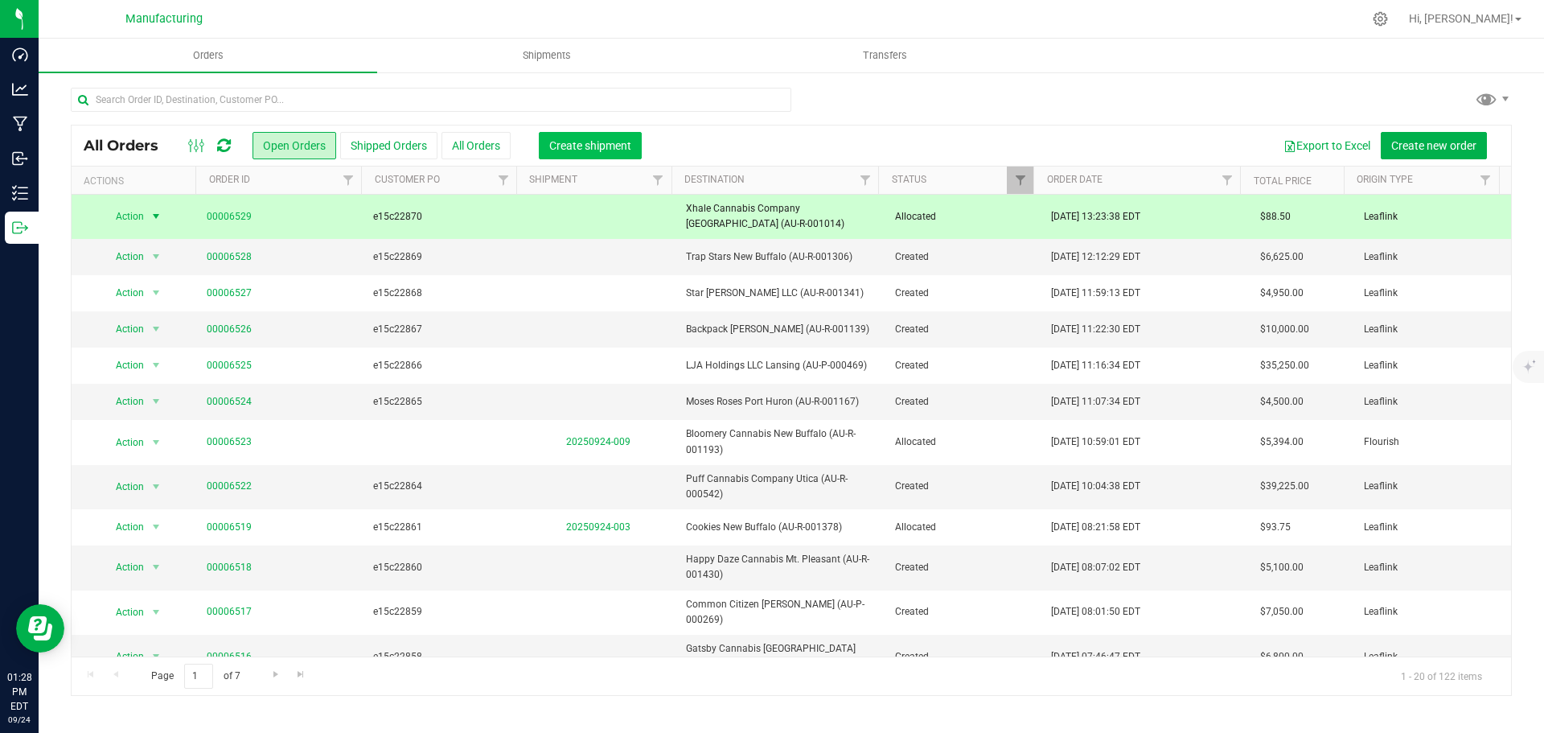
click at [578, 145] on span "Create shipment" at bounding box center [590, 145] width 82 height 13
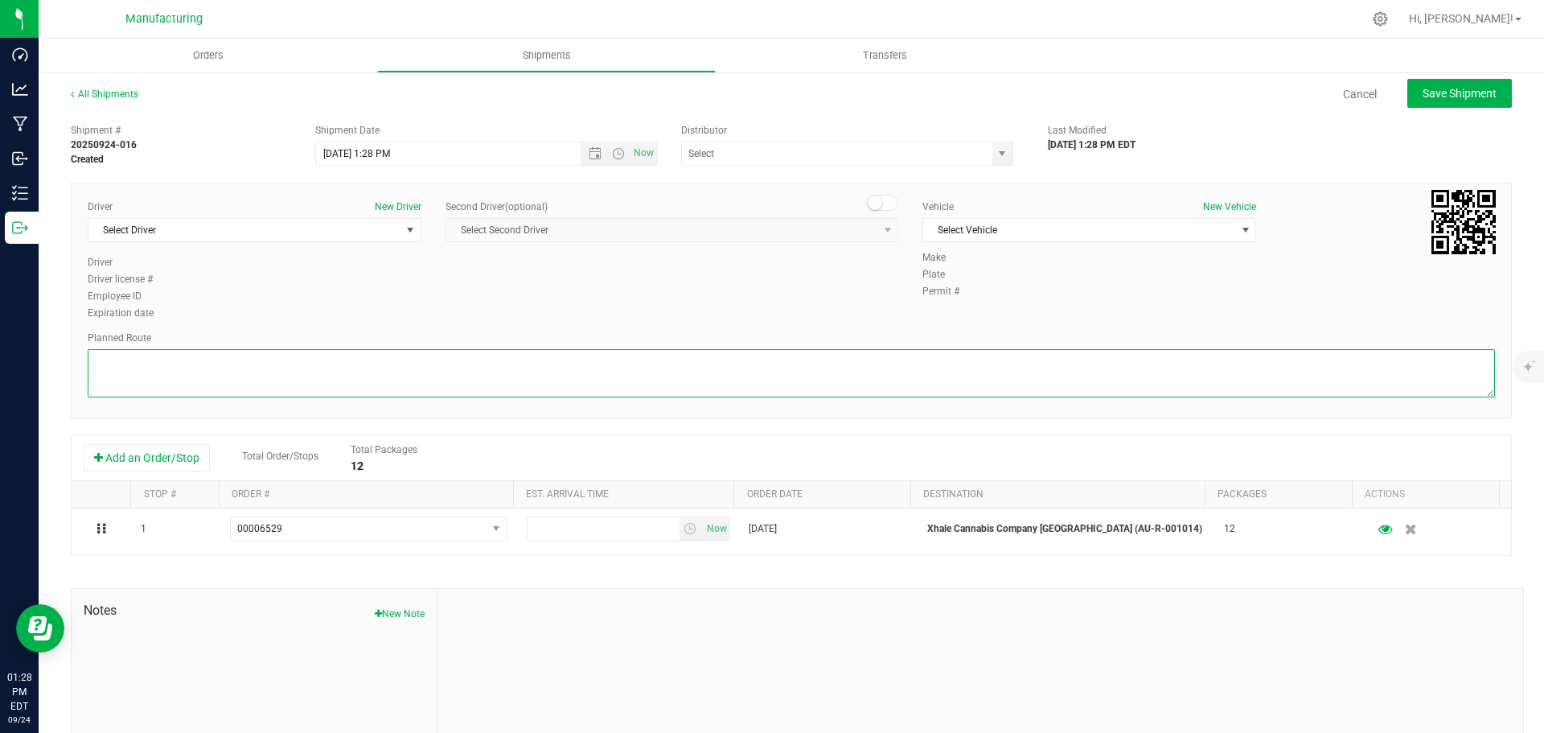
click at [146, 384] on textarea at bounding box center [791, 373] width 1407 height 48
paste textarea "[STREET_ADDRESS][PERSON_NAME]  Get on I-96 W from [PERSON_NAME] Hwy 4 min (1.4…"
type textarea "[STREET_ADDRESS][PERSON_NAME]  Get on I-96 W from [PERSON_NAME] Hwy 4 min (1.4…"
click at [153, 232] on span "Select Driver" at bounding box center [244, 230] width 312 height 23
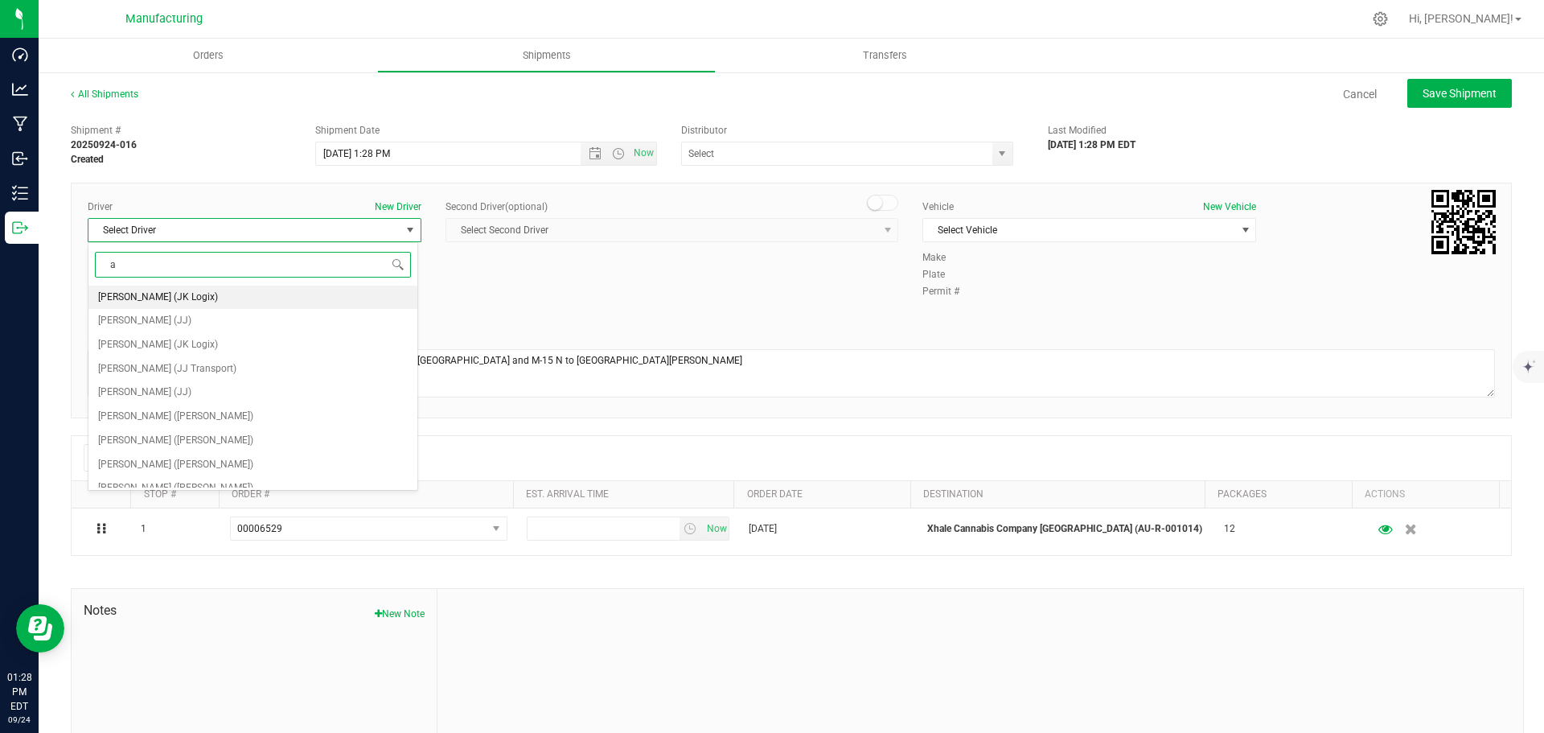
click at [202, 298] on li "[PERSON_NAME] (JK Logix)" at bounding box center [252, 298] width 329 height 24
type input "a"
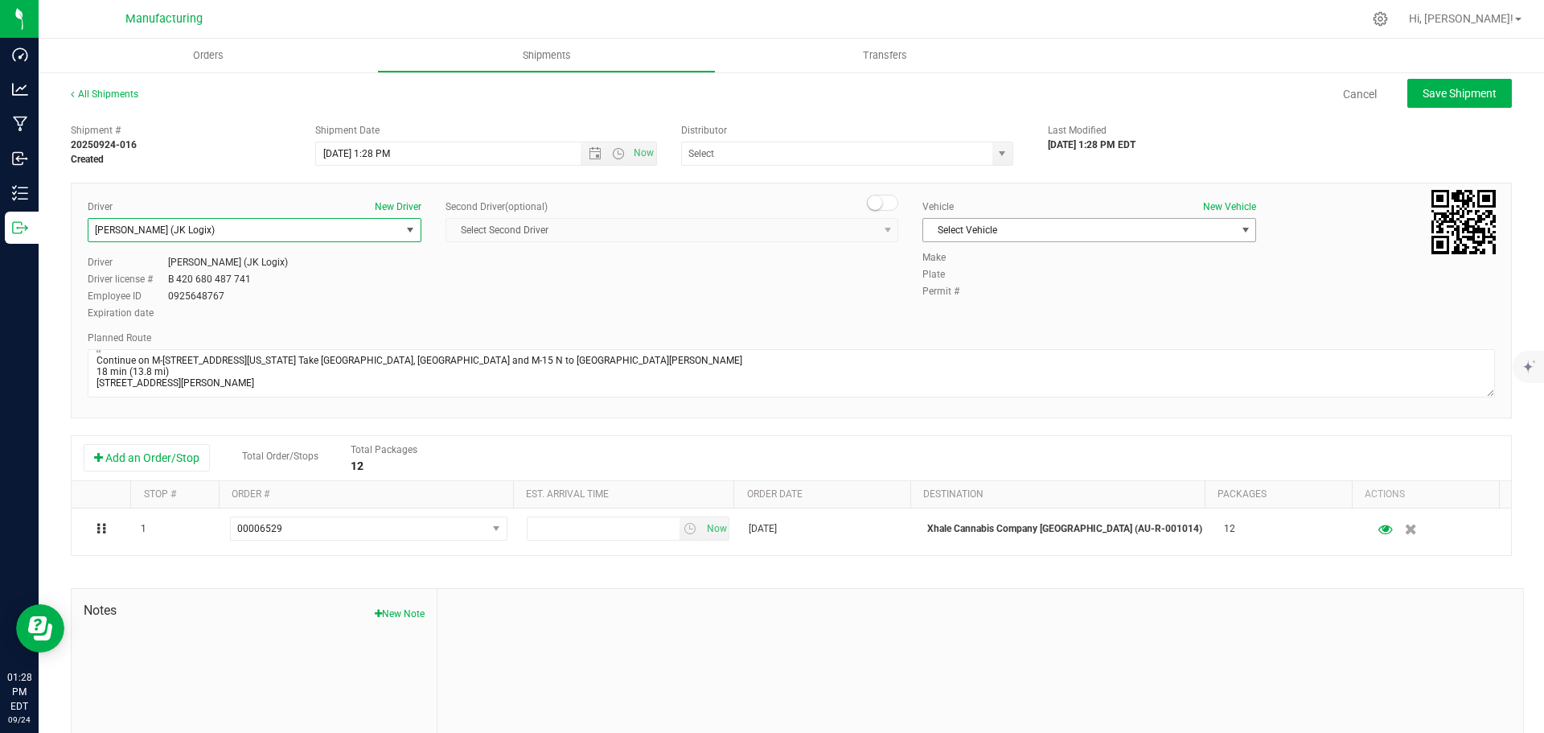
drag, startPoint x: 966, startPoint y: 229, endPoint x: 976, endPoint y: 279, distance: 50.9
click at [966, 230] on span "Select Vehicle" at bounding box center [1079, 230] width 312 height 23
click at [949, 306] on li "[MEDICAL_DATA]" at bounding box center [1081, 306] width 329 height 24
click at [1001, 162] on span "select" at bounding box center [1002, 153] width 20 height 23
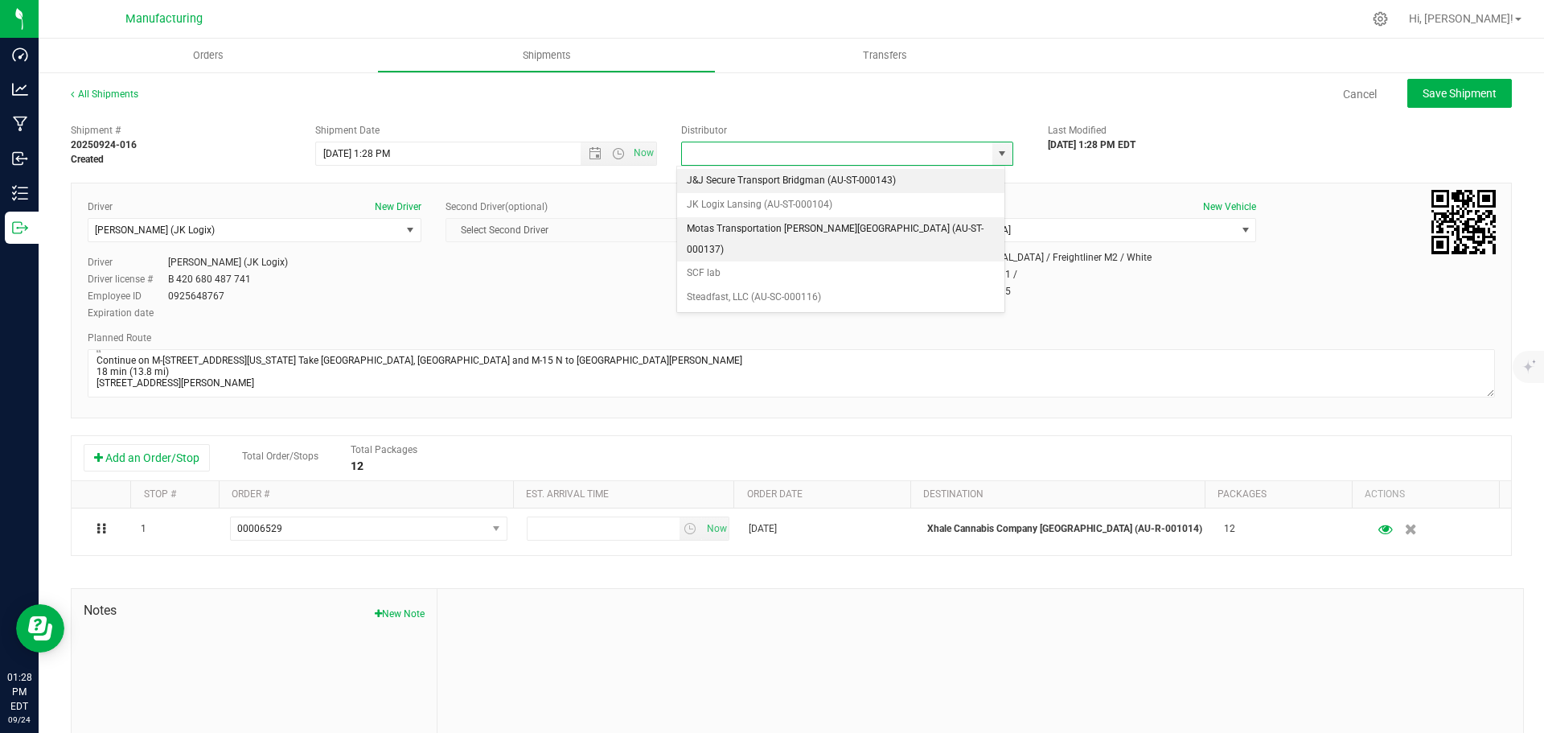
drag, startPoint x: 758, startPoint y: 232, endPoint x: 717, endPoint y: 197, distance: 54.2
click at [757, 232] on li "Motas Transportation [PERSON_NAME][GEOGRAPHIC_DATA] (AU-ST-000137)" at bounding box center [840, 239] width 327 height 44
type input "Motas Transportation [PERSON_NAME][GEOGRAPHIC_DATA] (AU-ST-000137)"
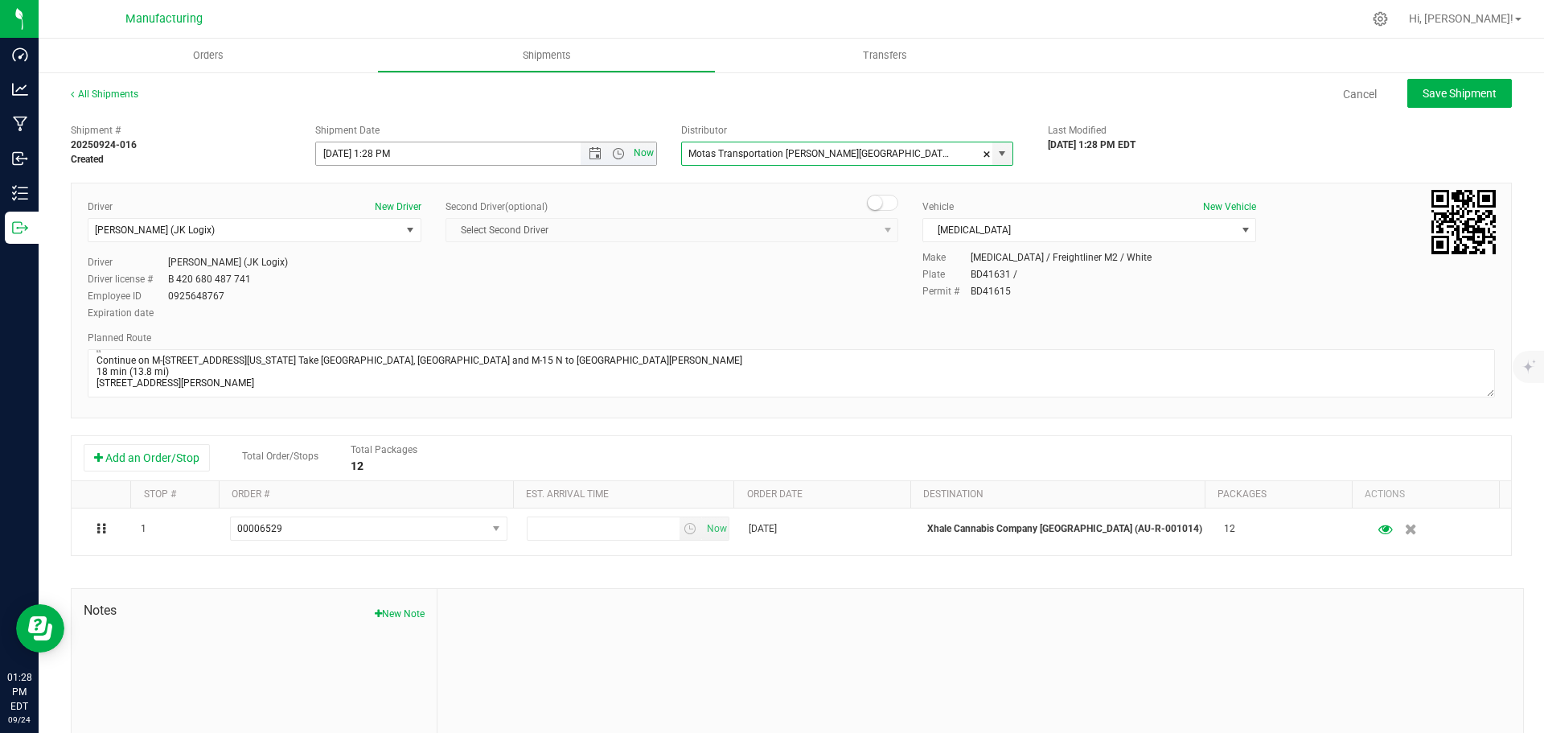
click at [639, 164] on span "Now" at bounding box center [644, 153] width 27 height 23
click at [1436, 98] on span "Save Shipment" at bounding box center [1460, 93] width 74 height 13
type input "[DATE] 5:28 PM"
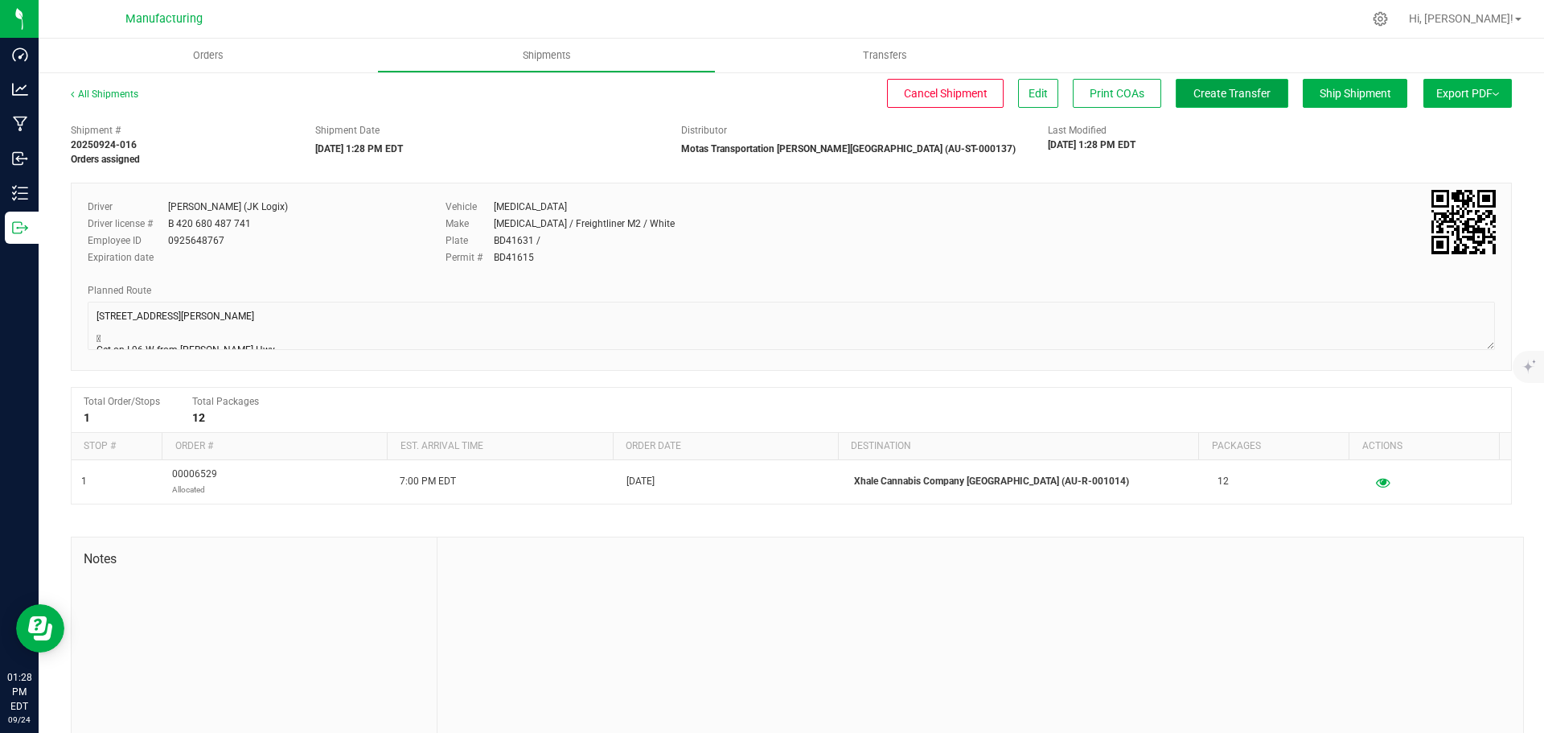
click at [1246, 105] on button "Create Transfer" at bounding box center [1232, 93] width 113 height 29
